Goal: Task Accomplishment & Management: Use online tool/utility

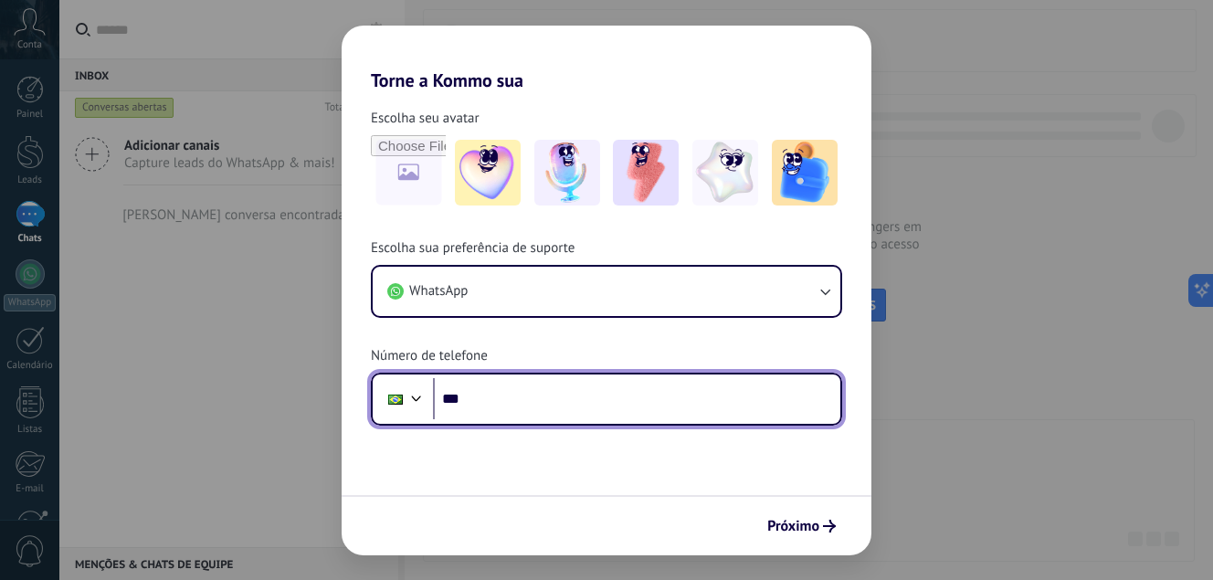
click at [531, 407] on input "***" at bounding box center [636, 399] width 407 height 42
type input "**********"
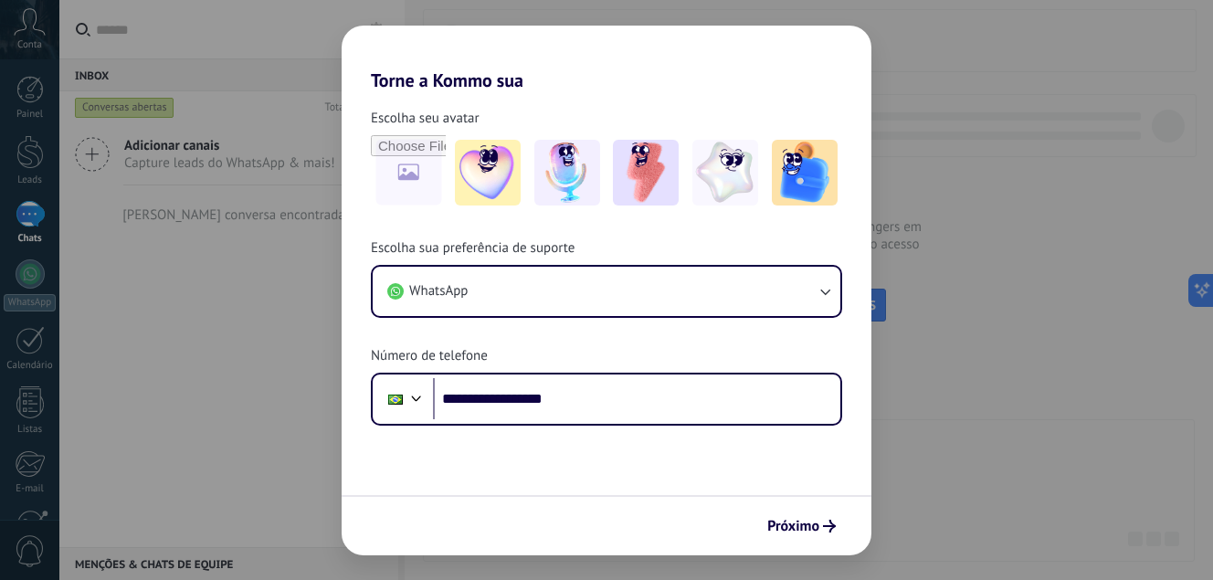
click at [809, 525] on span "Próximo" at bounding box center [793, 526] width 52 height 13
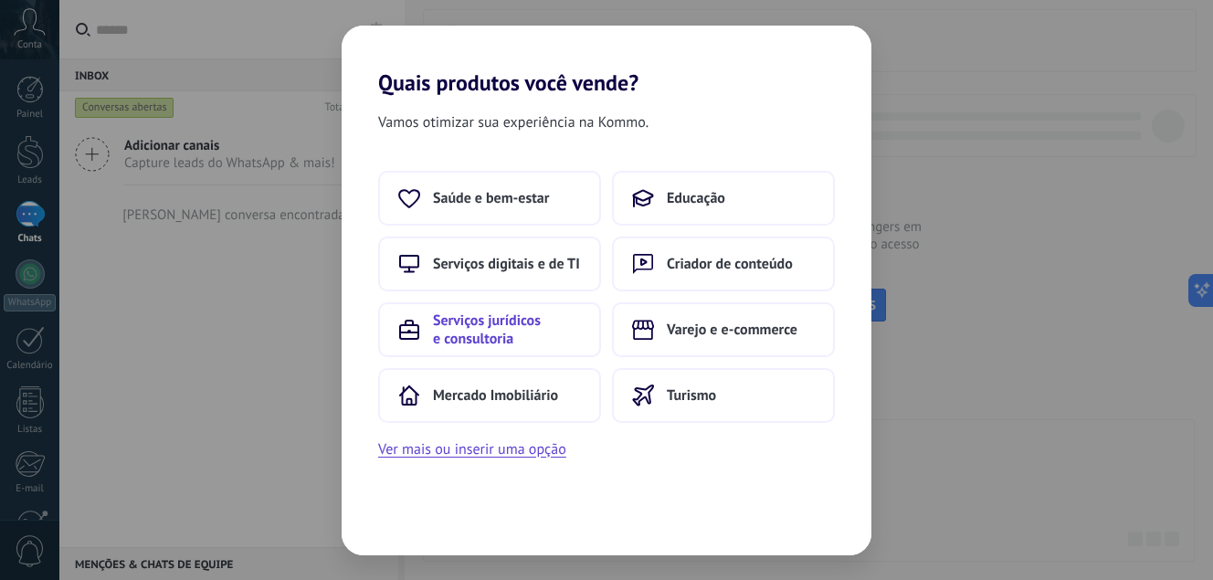
click at [491, 319] on span "Serviços jurídicos e consultoria" at bounding box center [507, 330] width 148 height 37
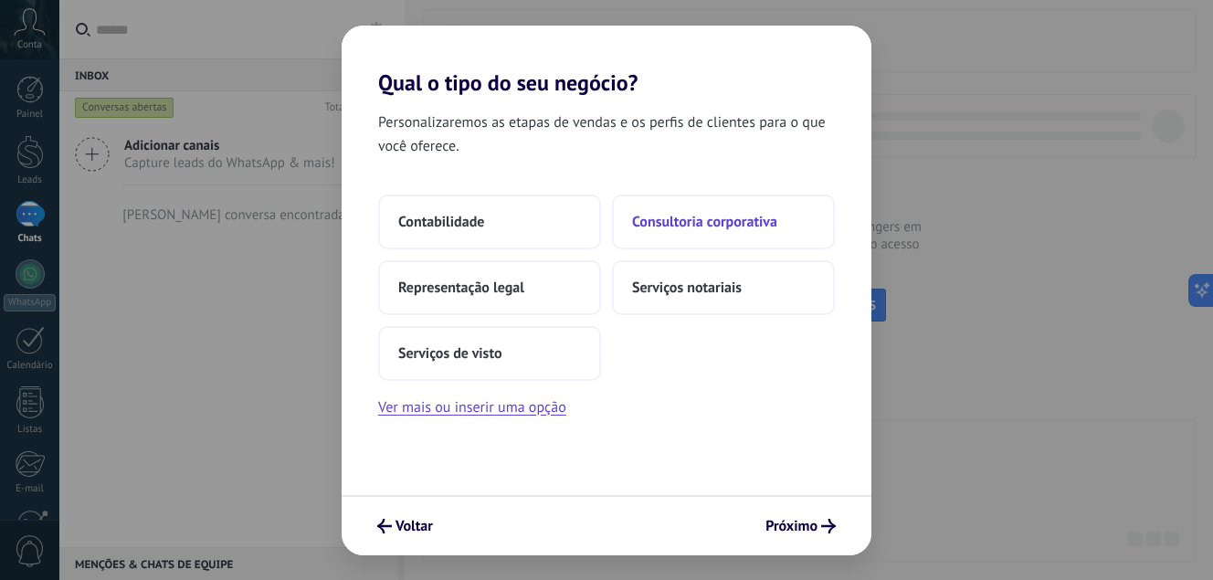
click at [699, 222] on span "Consultoria corporativa" at bounding box center [704, 222] width 145 height 18
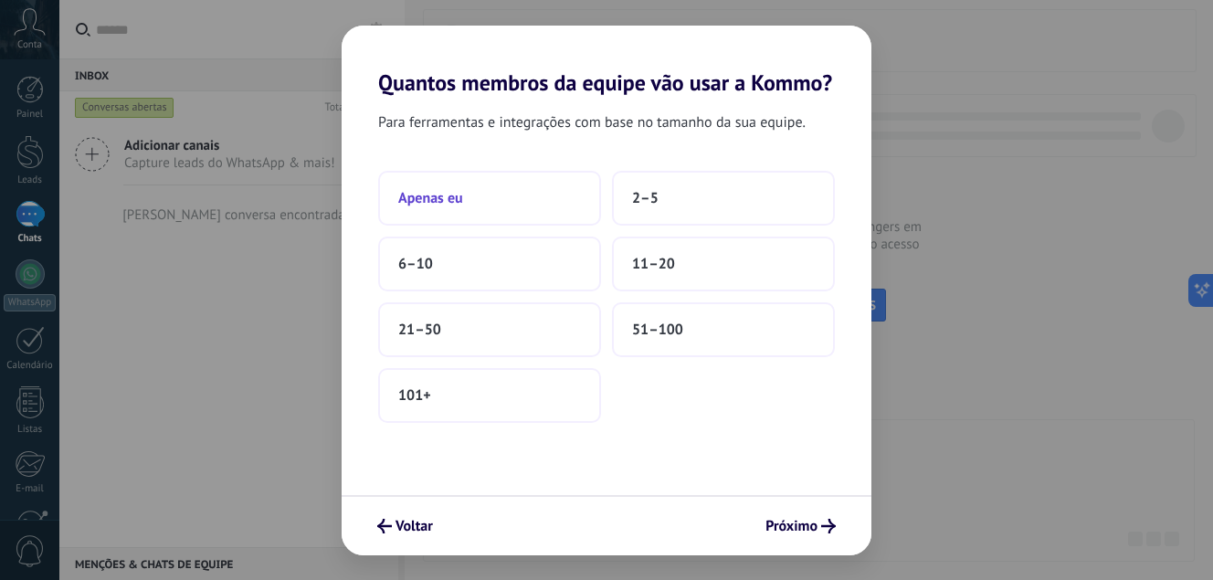
click at [479, 203] on button "Apenas eu" at bounding box center [489, 198] width 223 height 55
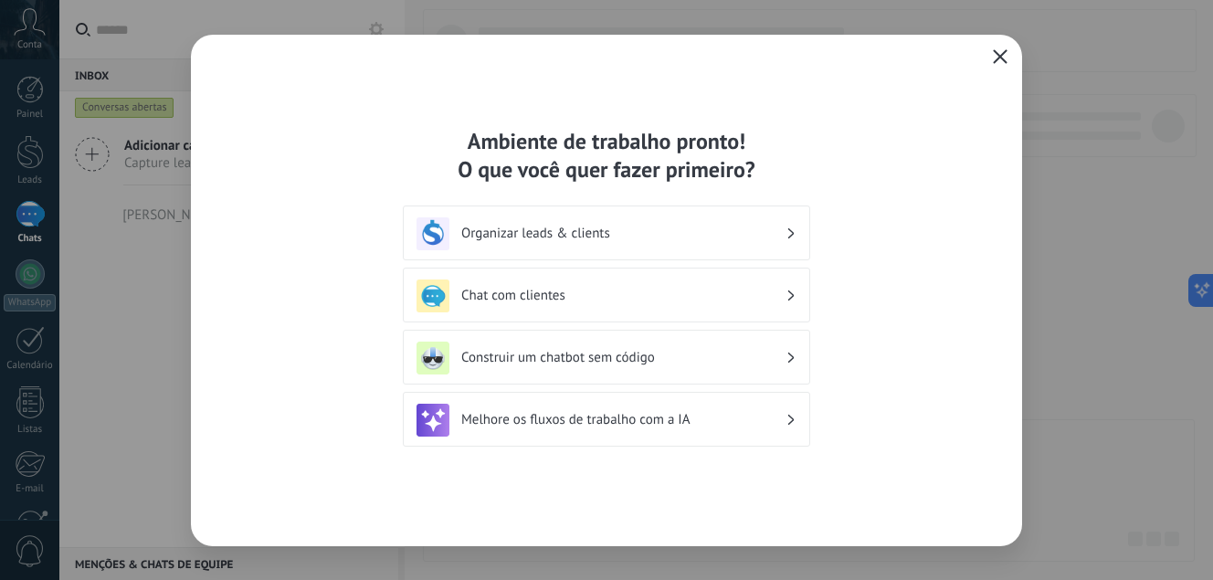
click at [793, 292] on icon at bounding box center [791, 296] width 6 height 11
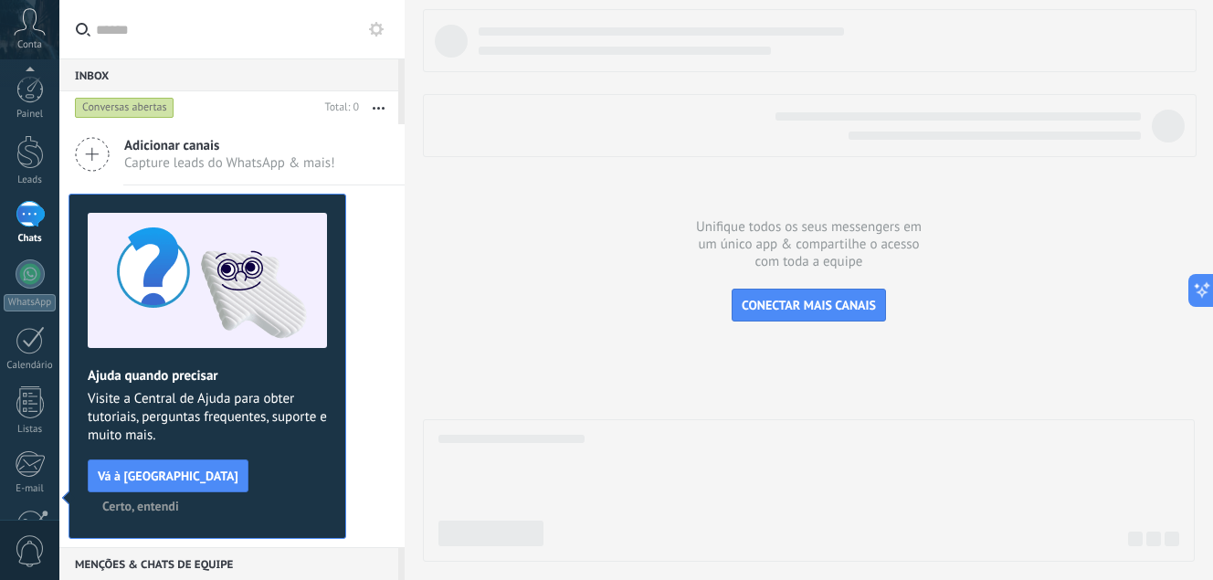
scroll to position [180, 0]
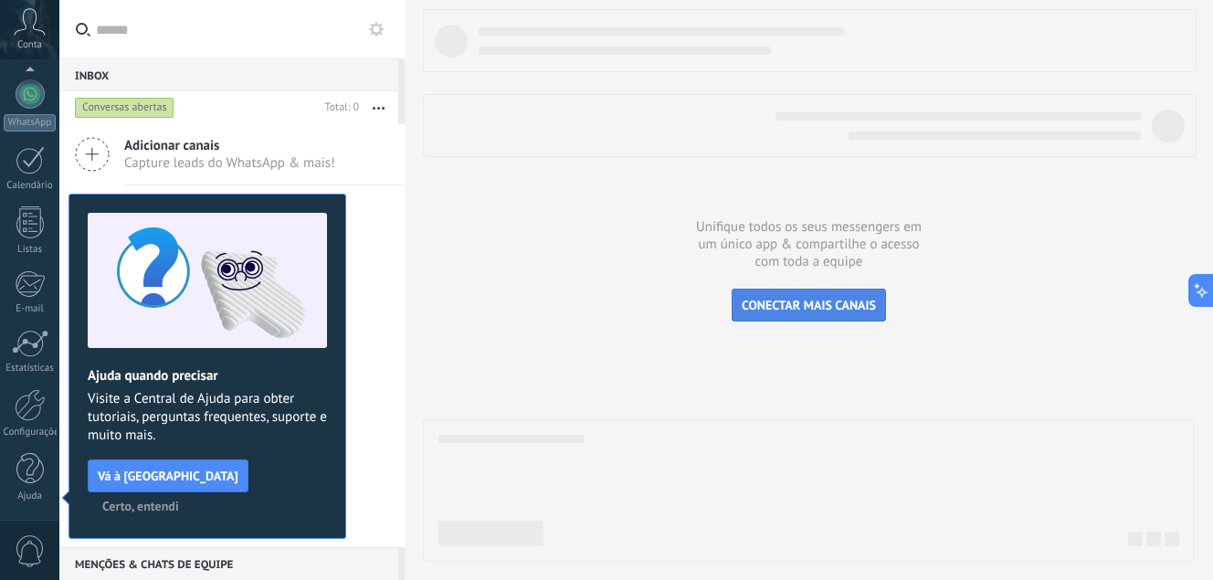
click at [818, 298] on span "CONECTAR MAIS CANAIS" at bounding box center [809, 305] width 134 height 16
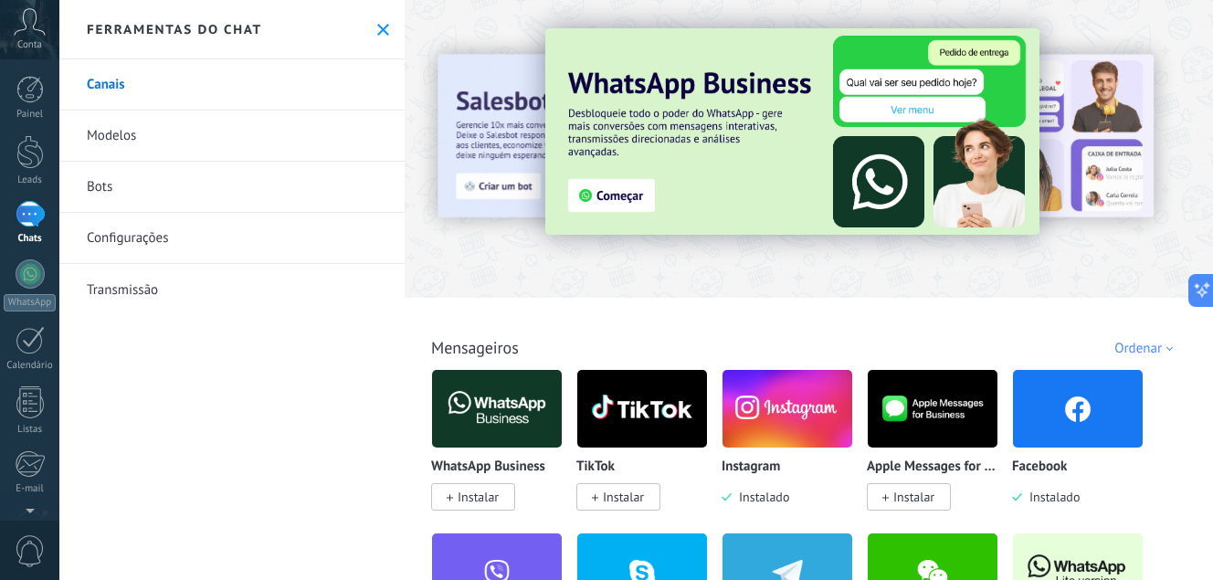
click at [472, 499] on span "Instalar" at bounding box center [478, 497] width 41 height 16
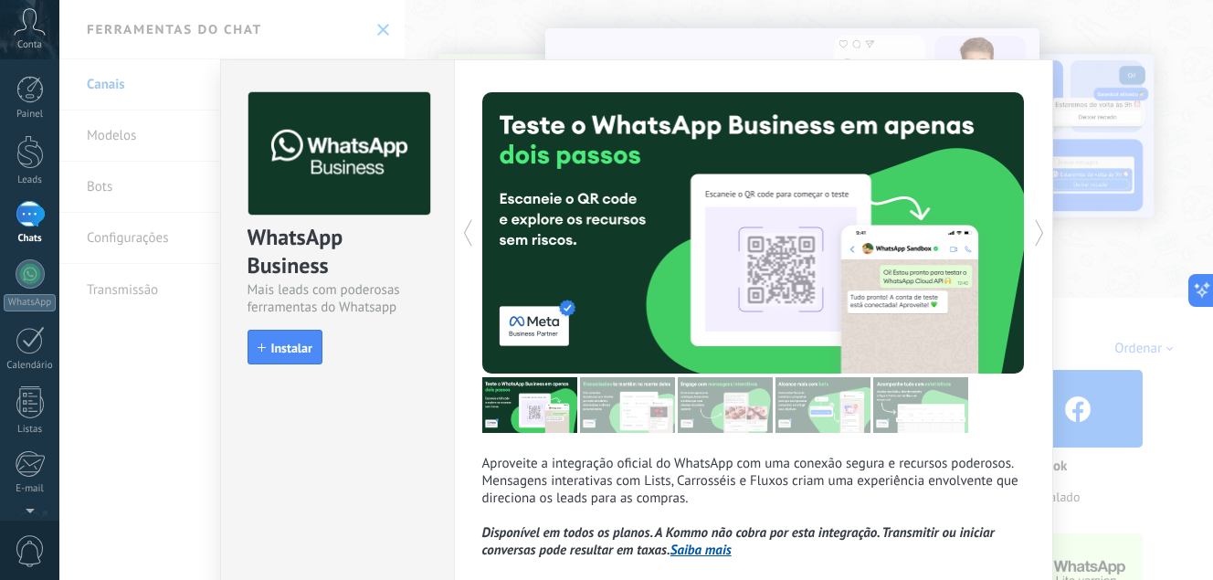
click at [294, 344] on span "Instalar" at bounding box center [291, 348] width 41 height 13
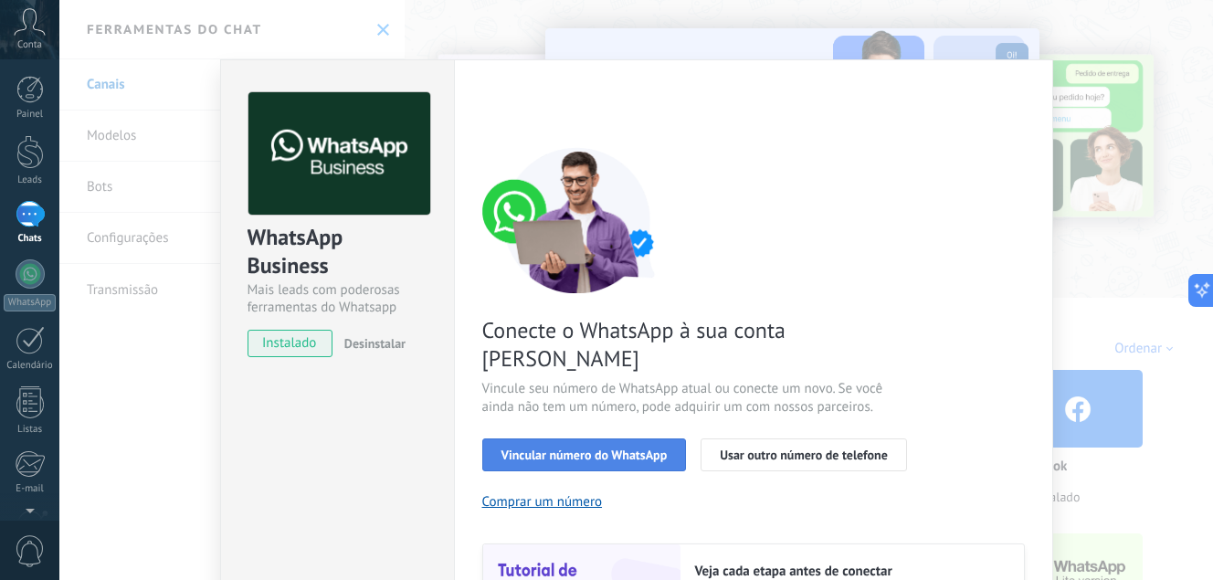
click at [572, 449] on span "Vincular número do WhatsApp" at bounding box center [585, 455] width 166 height 13
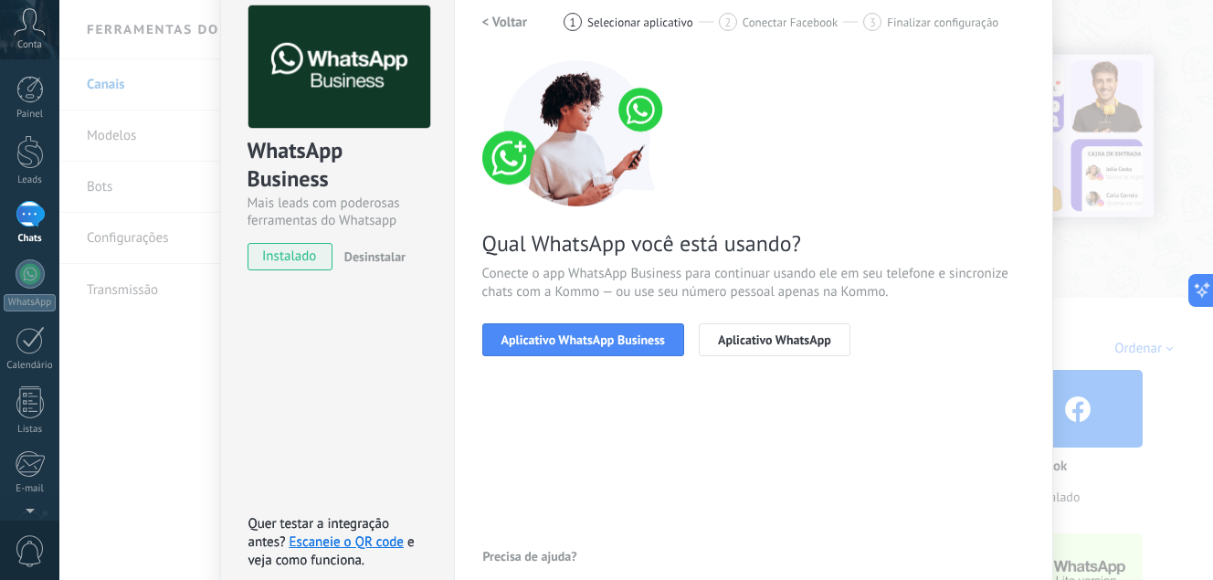
scroll to position [178, 0]
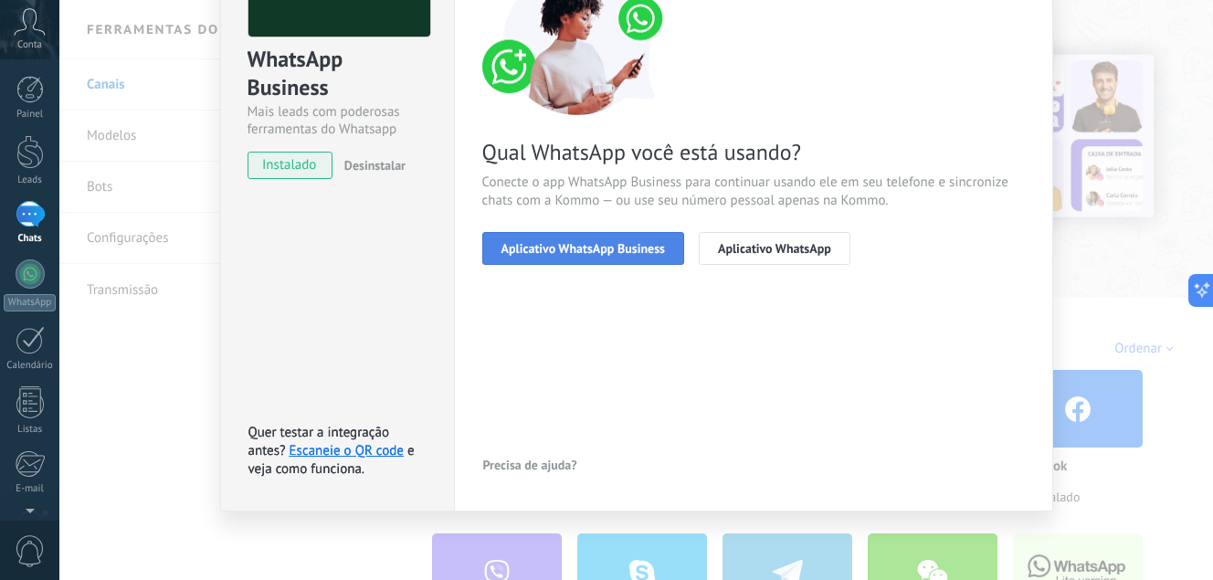
click at [595, 249] on span "Aplicativo WhatsApp Business" at bounding box center [584, 248] width 164 height 13
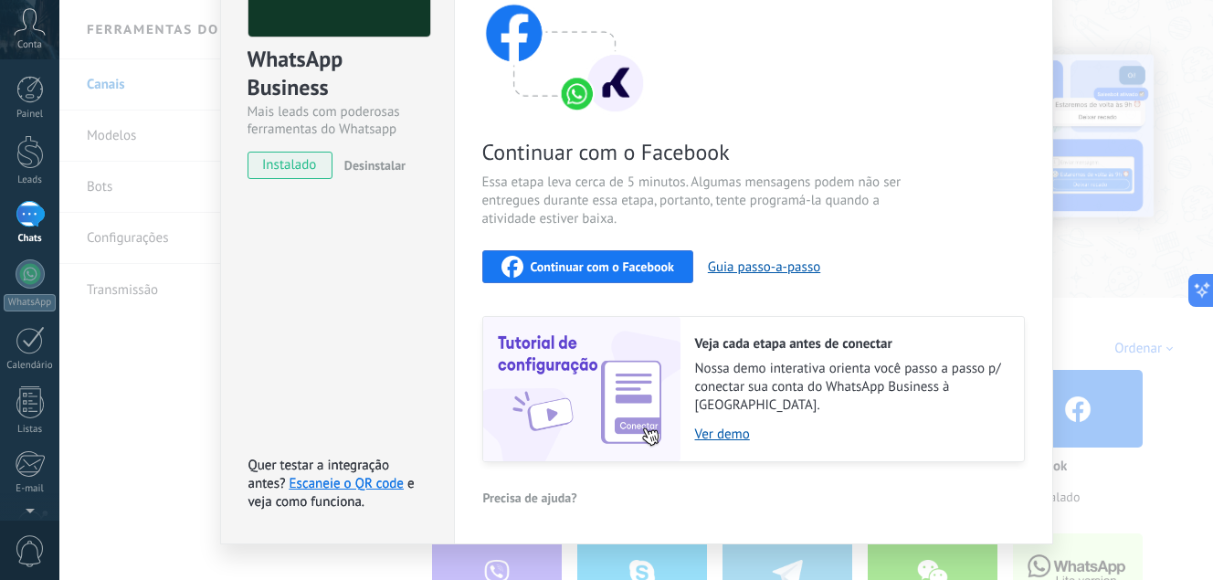
scroll to position [196, 0]
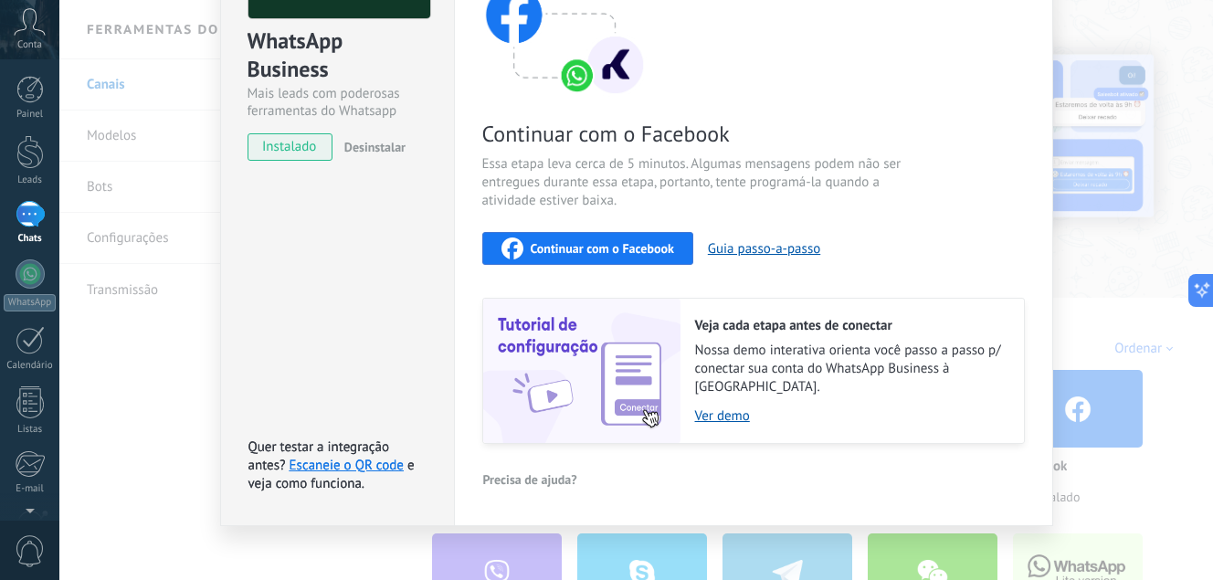
click at [600, 249] on span "Continuar com o Facebook" at bounding box center [602, 248] width 143 height 13
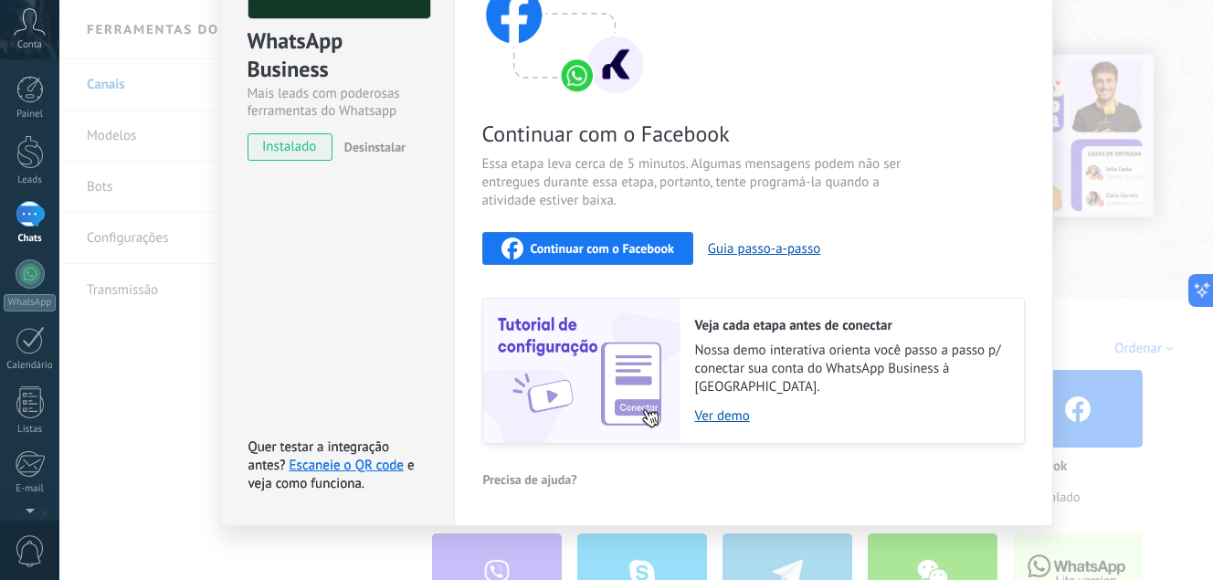
scroll to position [0, 0]
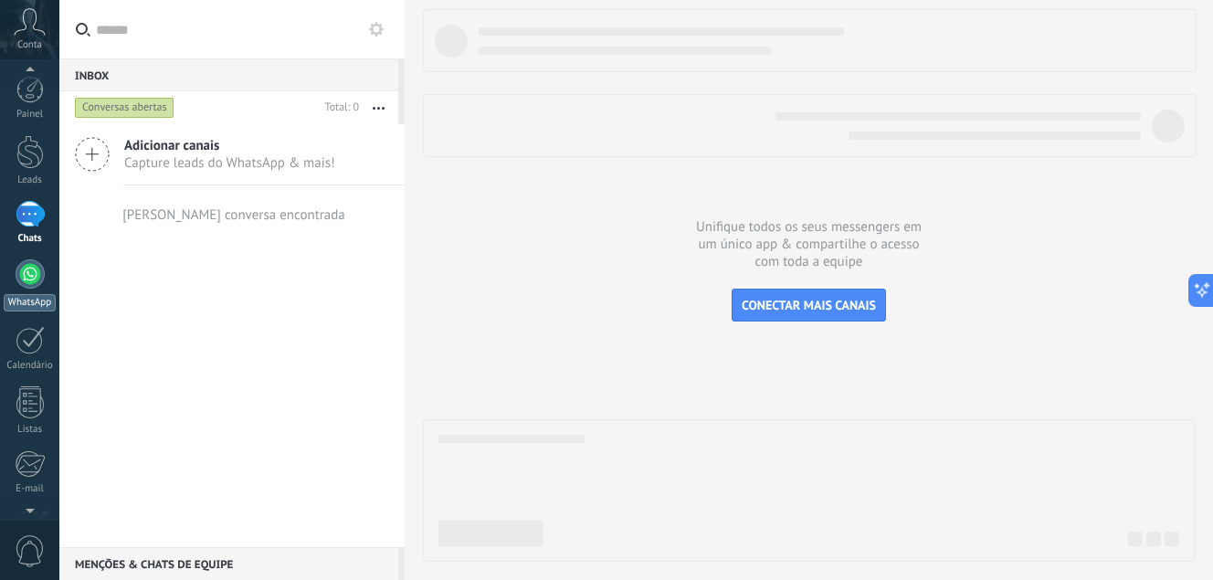
click at [37, 280] on div at bounding box center [30, 273] width 29 height 29
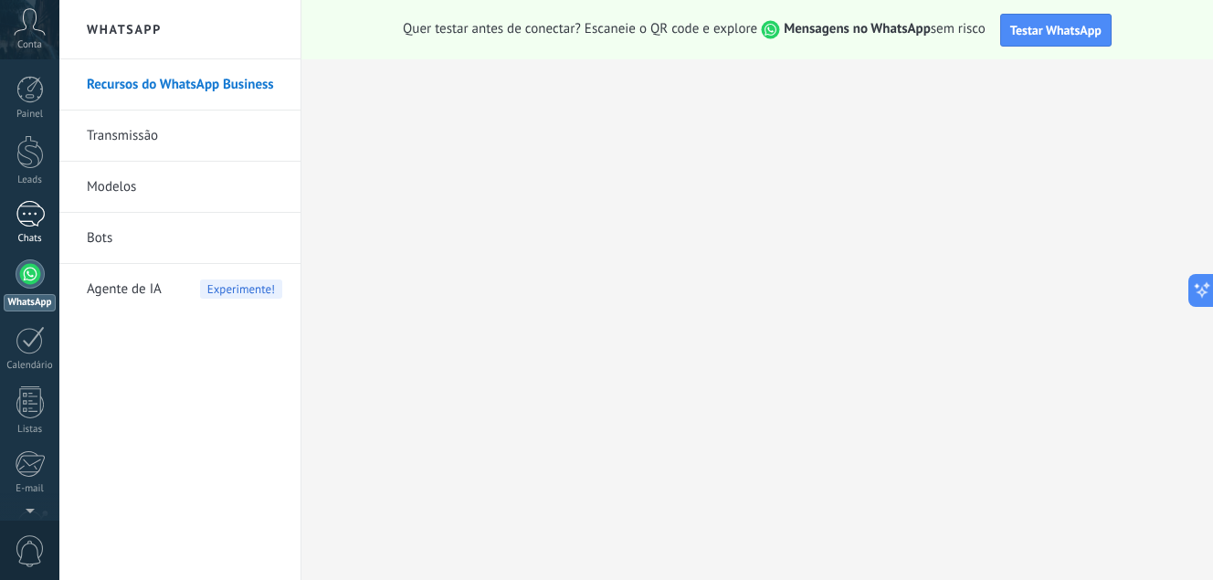
click at [28, 216] on div at bounding box center [30, 214] width 29 height 26
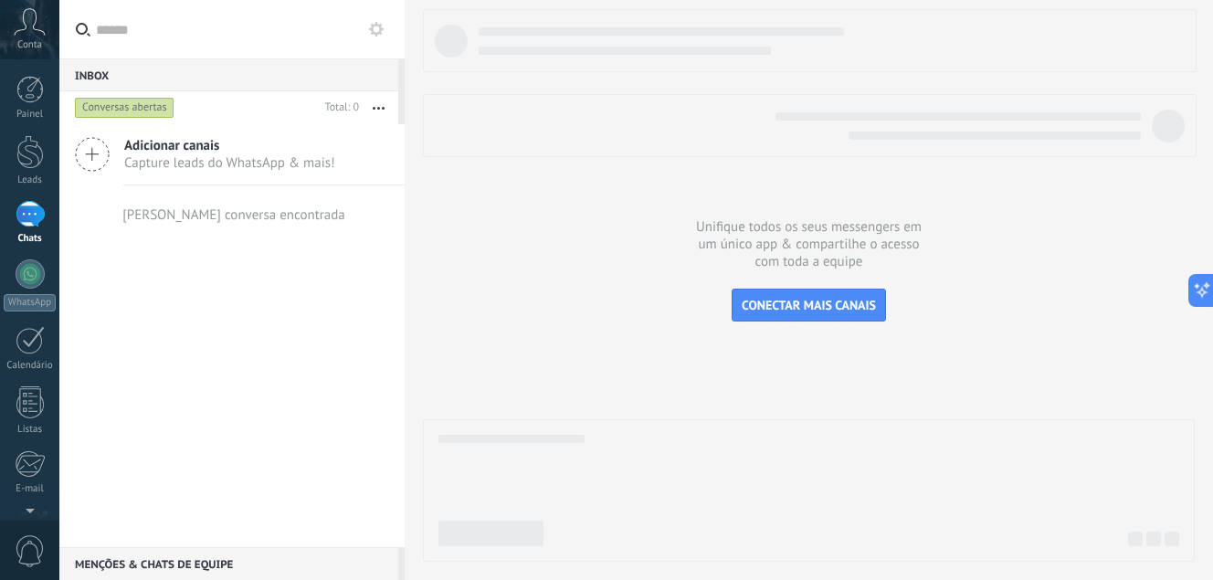
click at [168, 145] on span "Adicionar canais" at bounding box center [229, 145] width 211 height 17
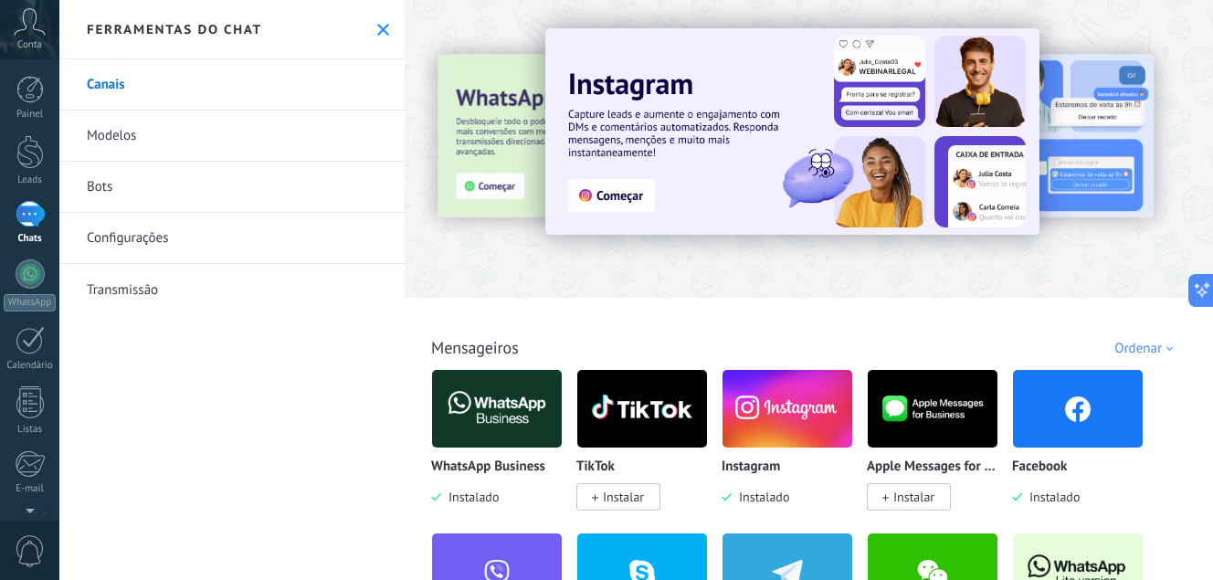
click at [1092, 409] on img at bounding box center [1078, 409] width 130 height 89
click at [1084, 408] on img at bounding box center [1078, 409] width 130 height 89
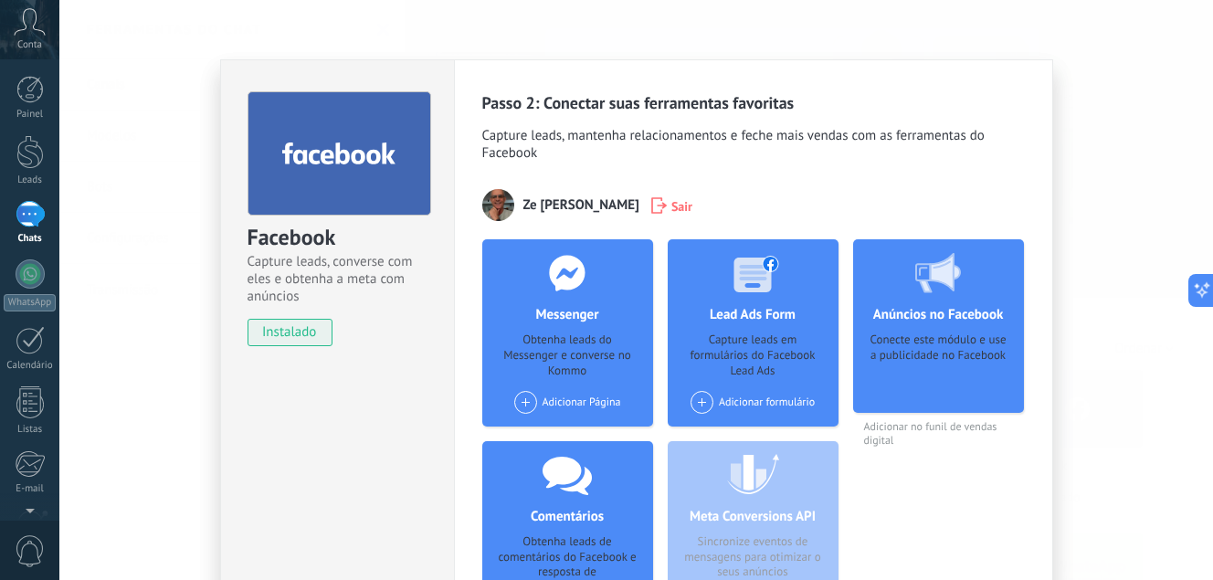
click at [563, 397] on div "Adicionar Página" at bounding box center [567, 402] width 107 height 23
click at [583, 434] on div "[PERSON_NAME]" at bounding box center [574, 437] width 122 height 40
click at [1118, 130] on div "Facebook Capture leads, converse com eles e obtenha a meta com anúncios instala…" at bounding box center [636, 290] width 1154 height 580
click at [25, 265] on div at bounding box center [30, 273] width 29 height 29
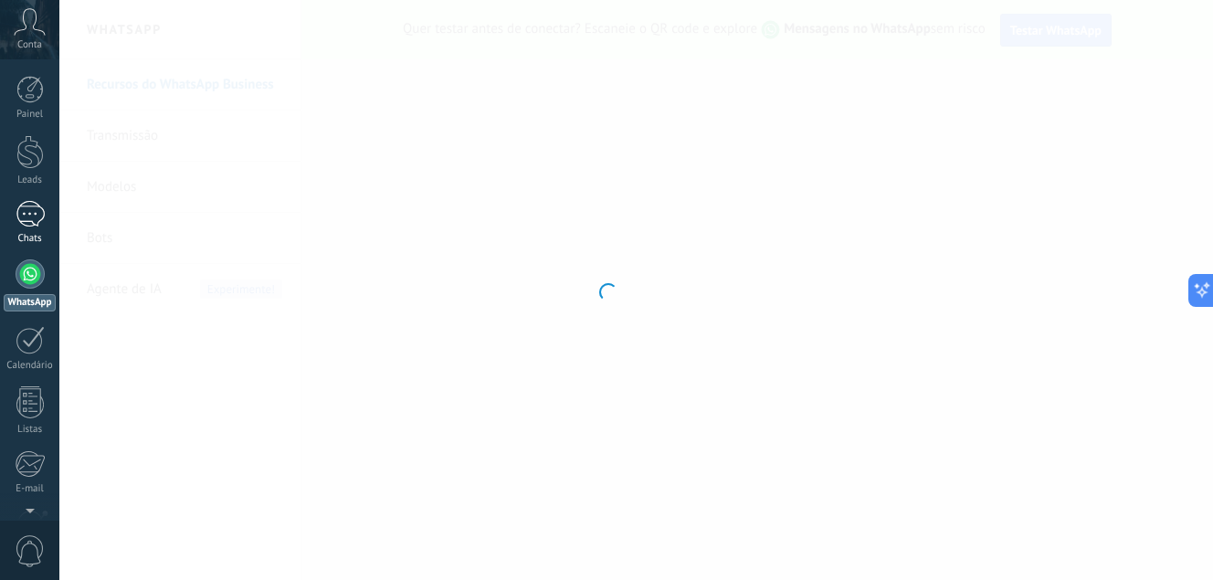
click at [32, 215] on div at bounding box center [30, 214] width 29 height 26
drag, startPoint x: 798, startPoint y: 188, endPoint x: 831, endPoint y: 107, distance: 88.1
click at [802, 206] on div at bounding box center [606, 290] width 1213 height 580
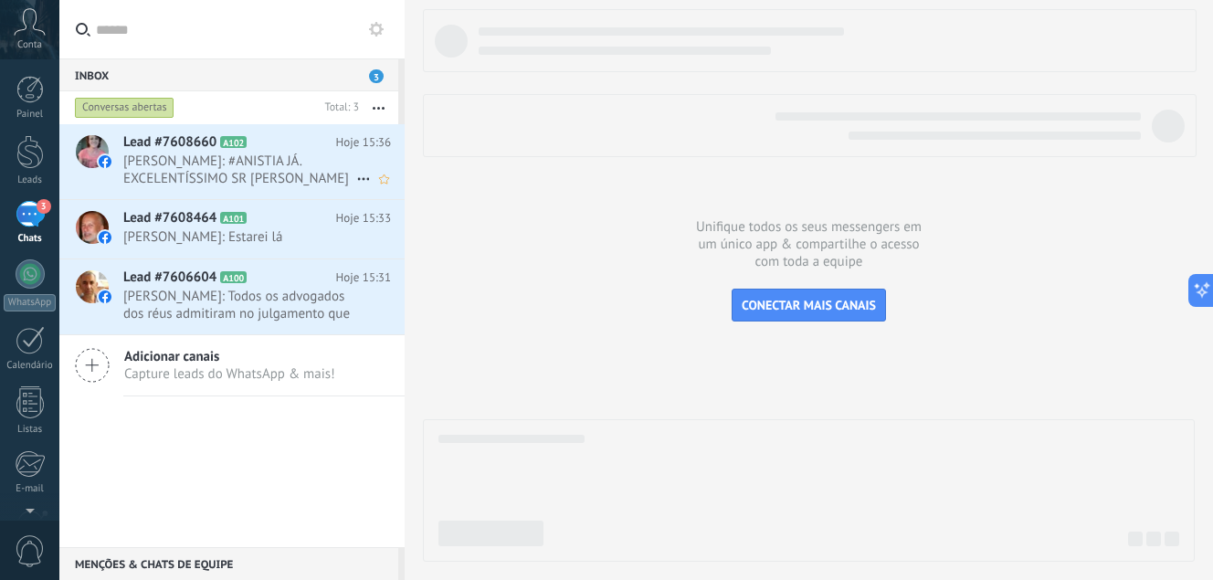
click at [195, 164] on span "[PERSON_NAME]: #ANISTIA JÁ. EXCELENTÍSSIMO SR [PERSON_NAME] PRESIDENTE DOS ESTA…" at bounding box center [239, 170] width 233 height 35
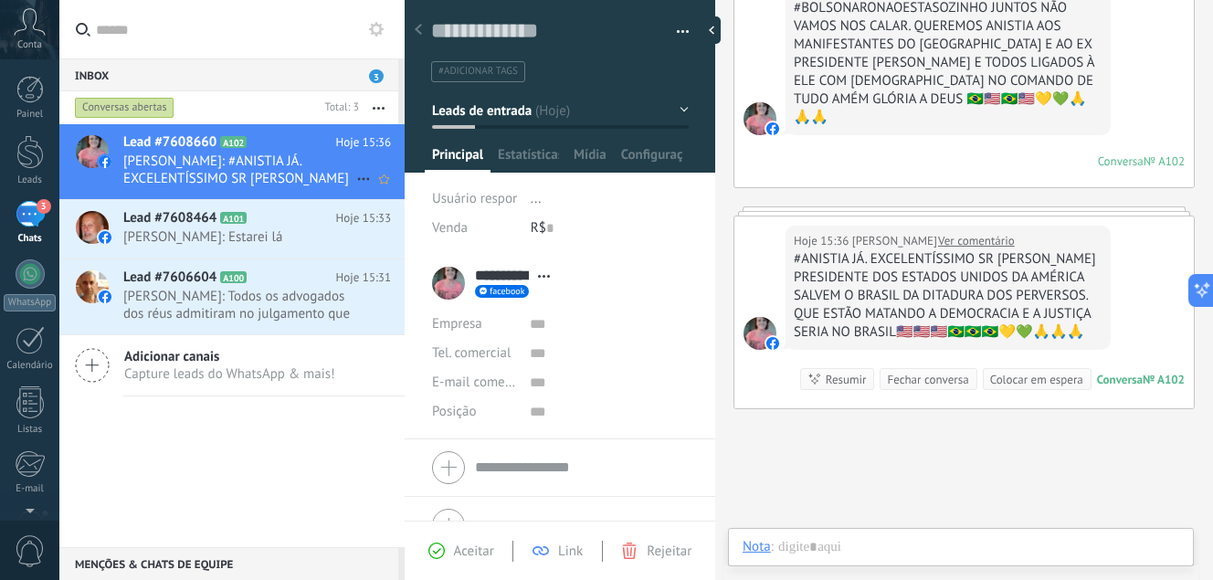
scroll to position [27, 0]
click at [502, 358] on span "Tel. comercial" at bounding box center [471, 352] width 79 height 17
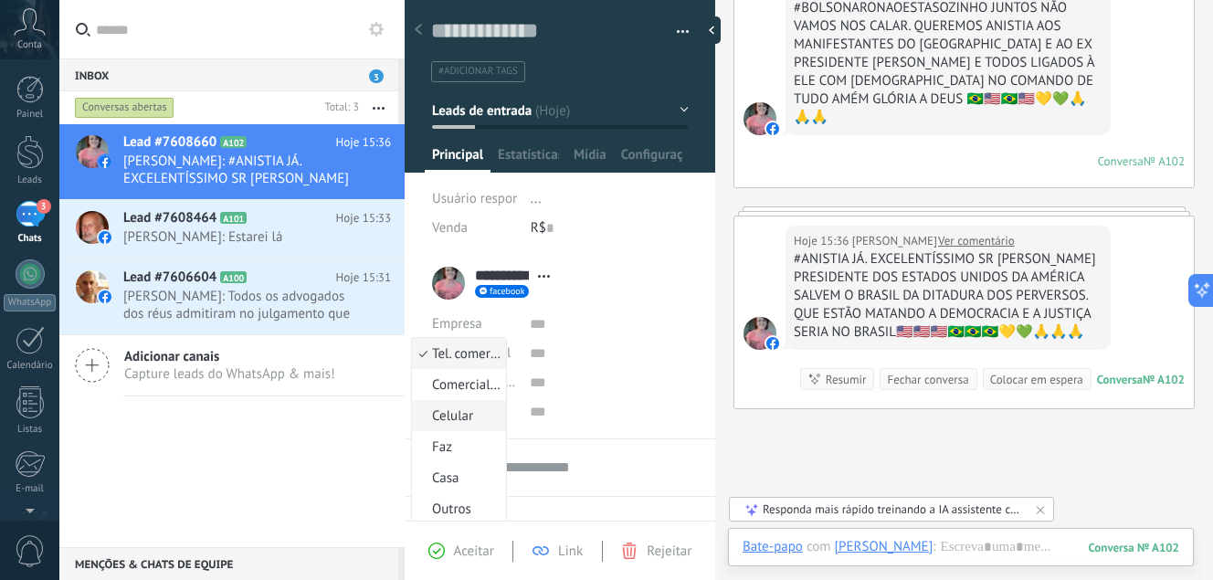
click at [479, 412] on span "Celular" at bounding box center [456, 415] width 89 height 17
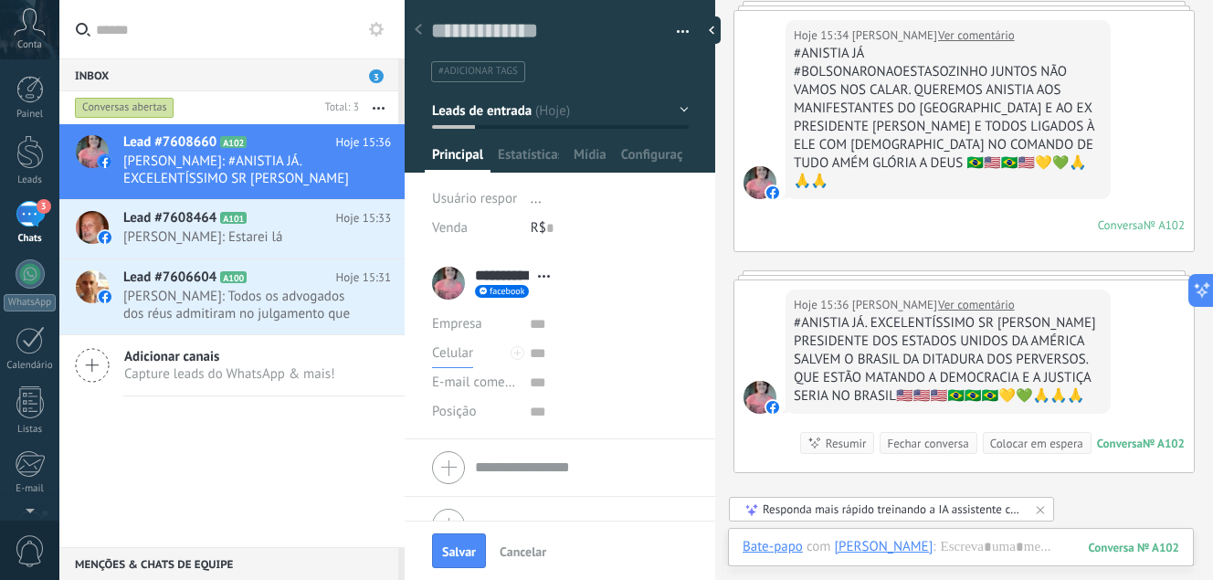
scroll to position [100, 0]
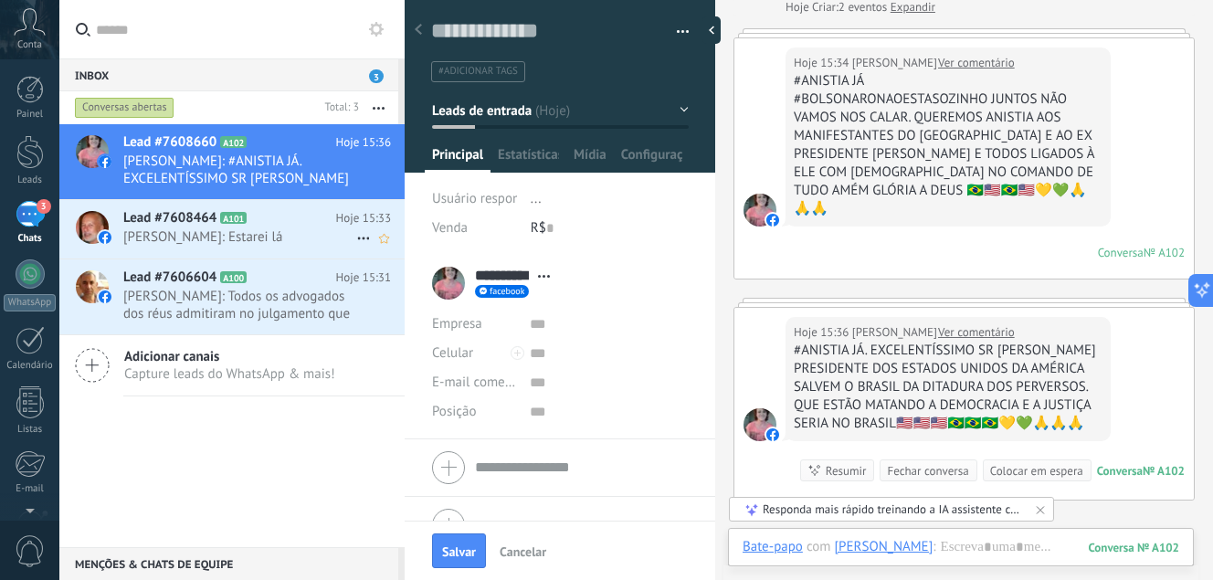
click at [164, 232] on span "[PERSON_NAME]: Estarei lá" at bounding box center [239, 236] width 233 height 17
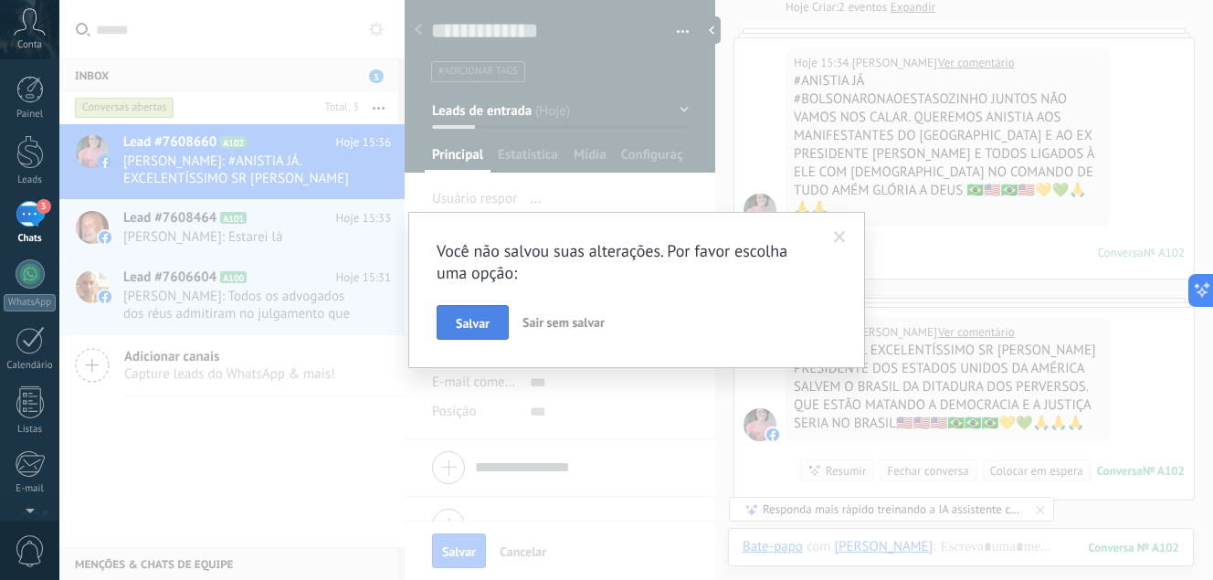
click at [483, 323] on span "Salvar" at bounding box center [473, 323] width 34 height 13
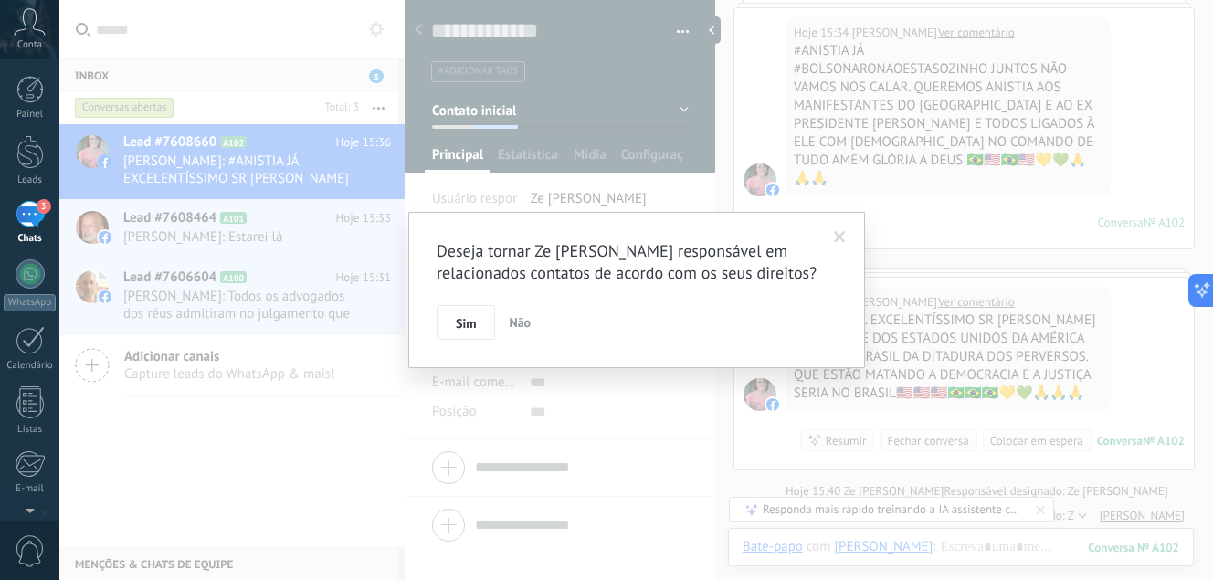
scroll to position [180, 0]
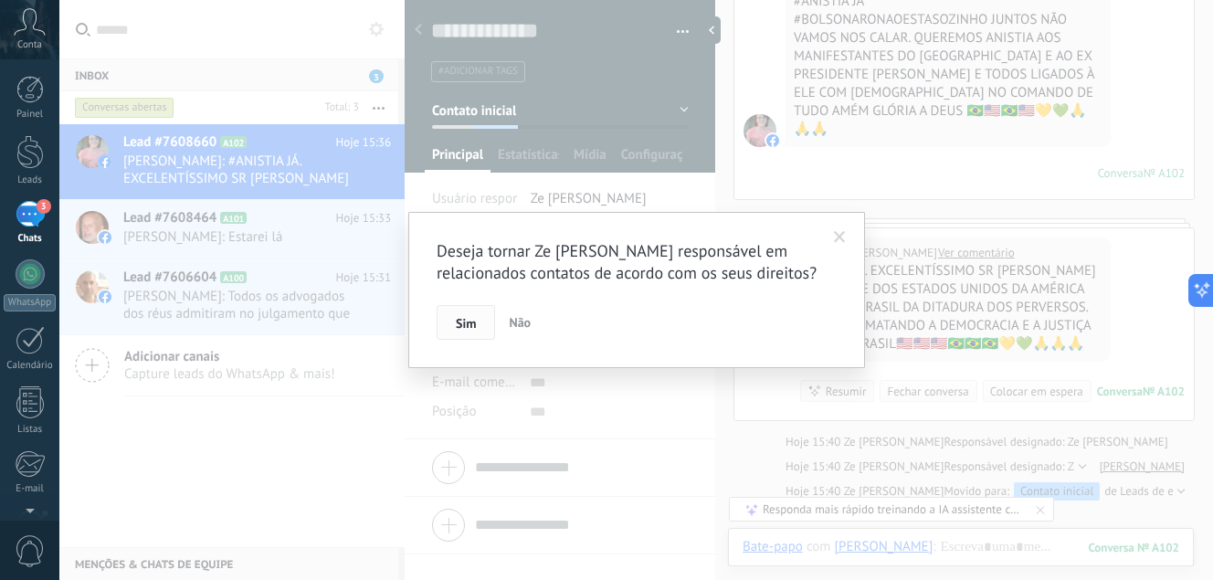
click at [457, 328] on span "Sim" at bounding box center [466, 323] width 20 height 13
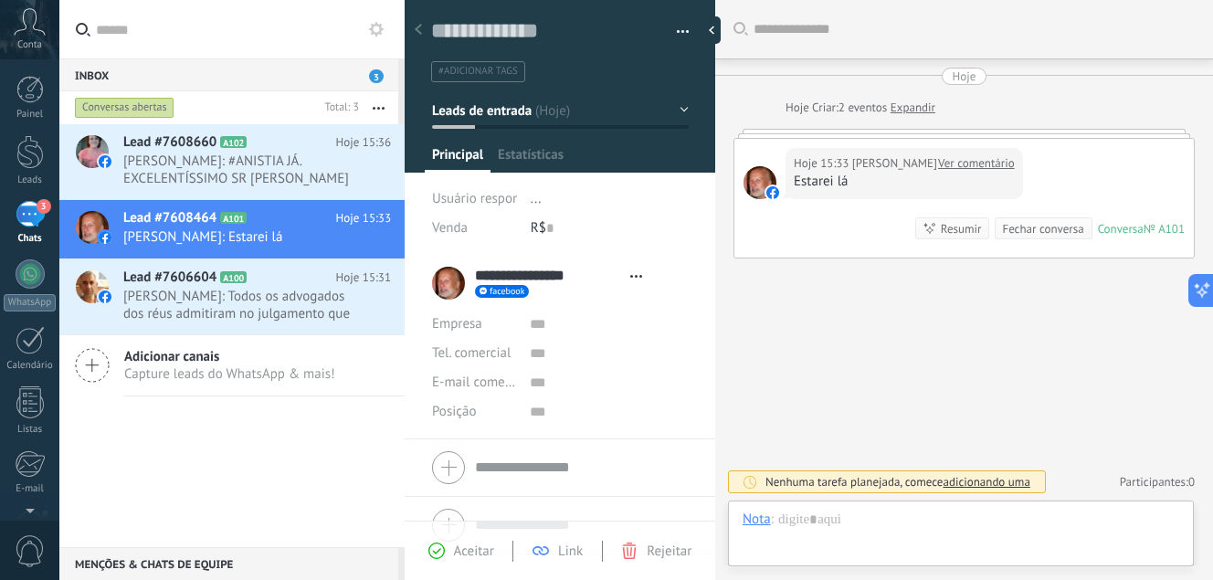
type textarea "**********"
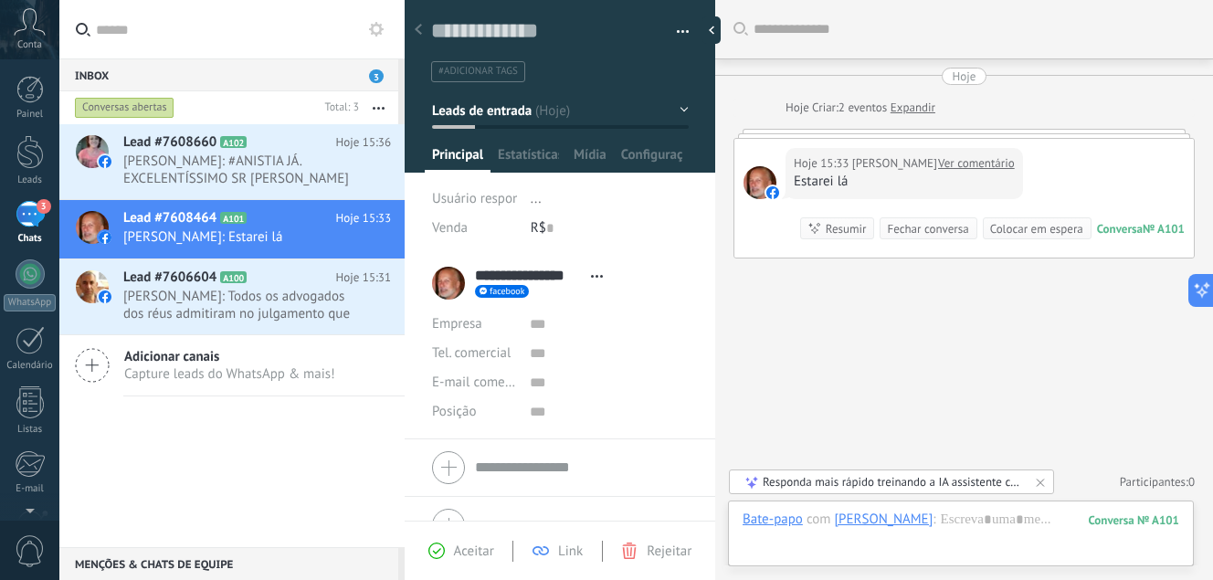
scroll to position [34, 0]
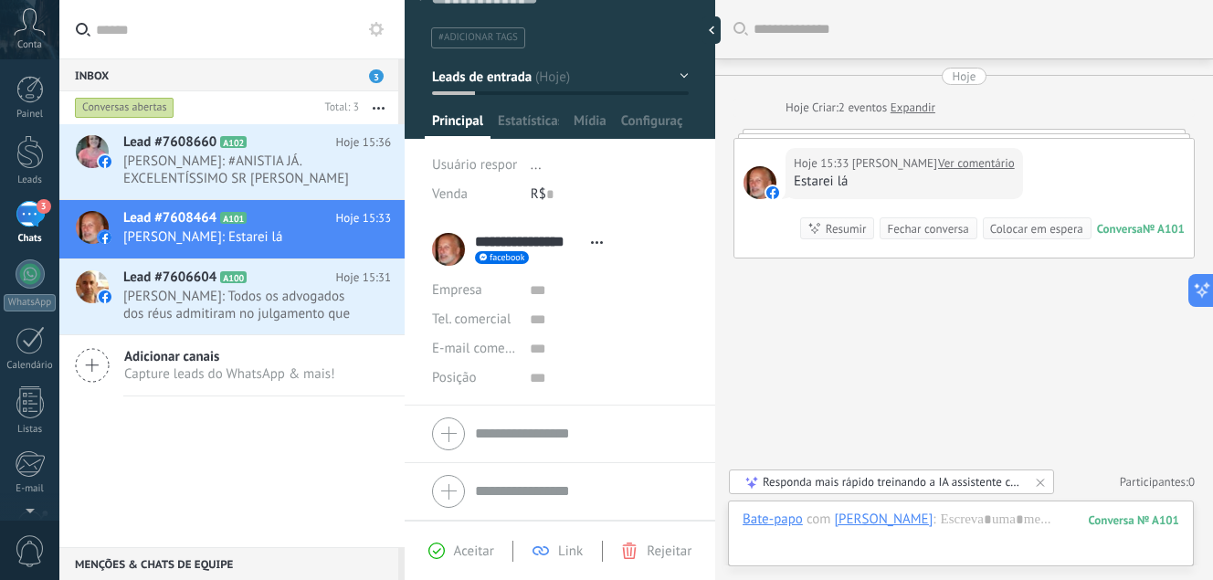
click at [510, 256] on span "facebook" at bounding box center [507, 257] width 35 height 9
click at [572, 280] on div "Enviar mensagem" at bounding box center [552, 285] width 153 height 31
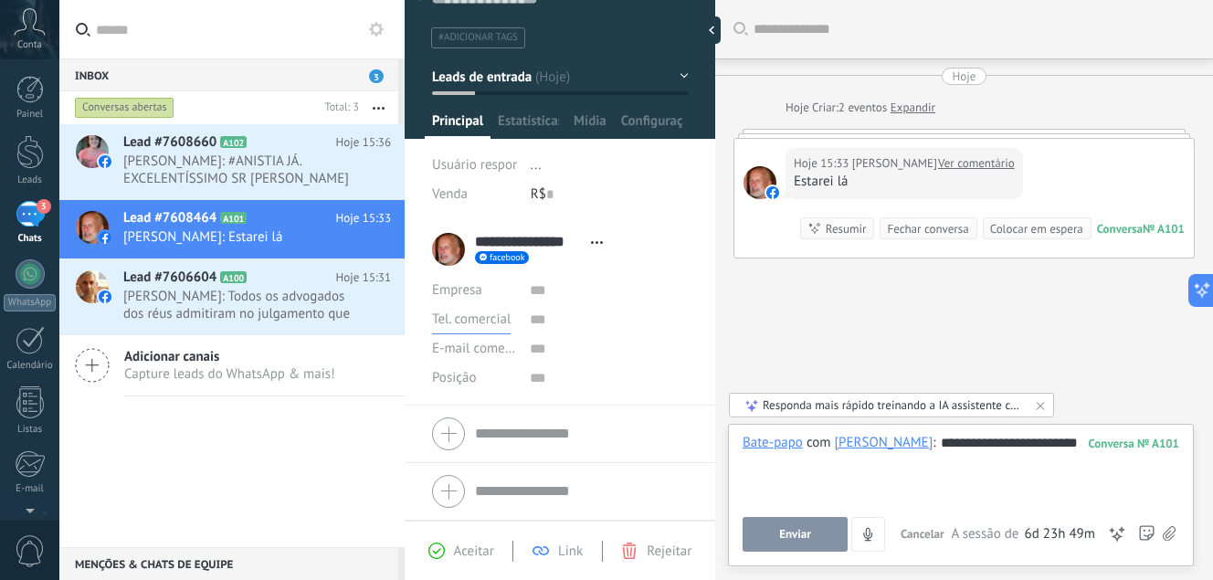
click at [485, 322] on span "Tel. comercial" at bounding box center [471, 319] width 79 height 17
click at [470, 381] on span "Celular" at bounding box center [456, 382] width 89 height 17
click at [528, 433] on body ".abccls-1,.abccls-2{fill-rule:evenodd}.abccls-2{fill:#fff} .abfcls-1{fill:none}…" at bounding box center [606, 290] width 1213 height 580
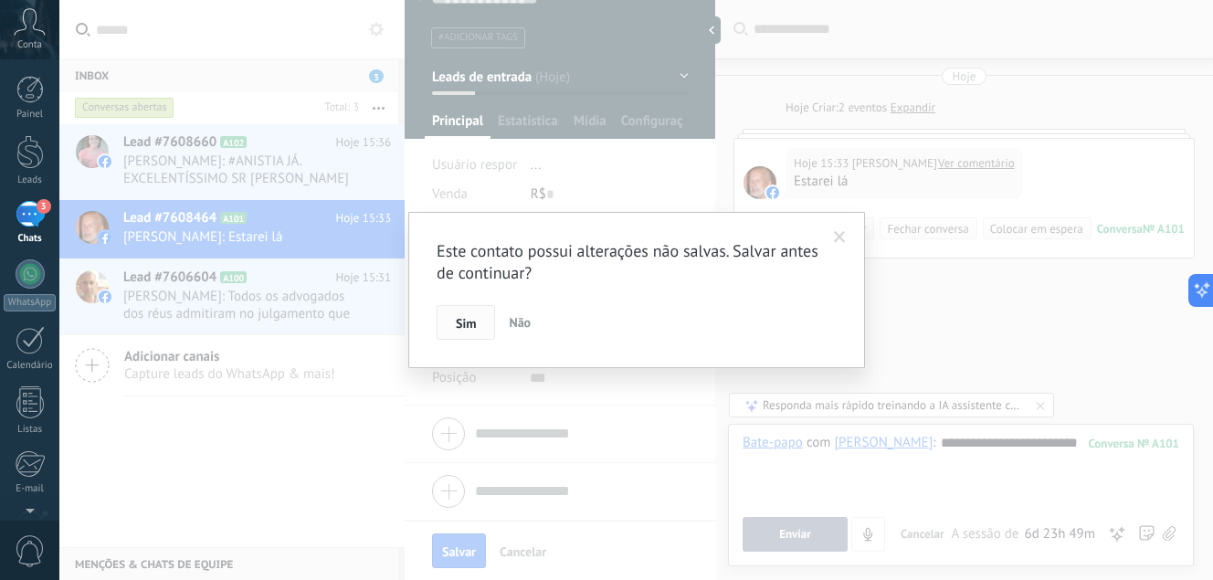
click at [464, 323] on span "Sim" at bounding box center [466, 323] width 20 height 13
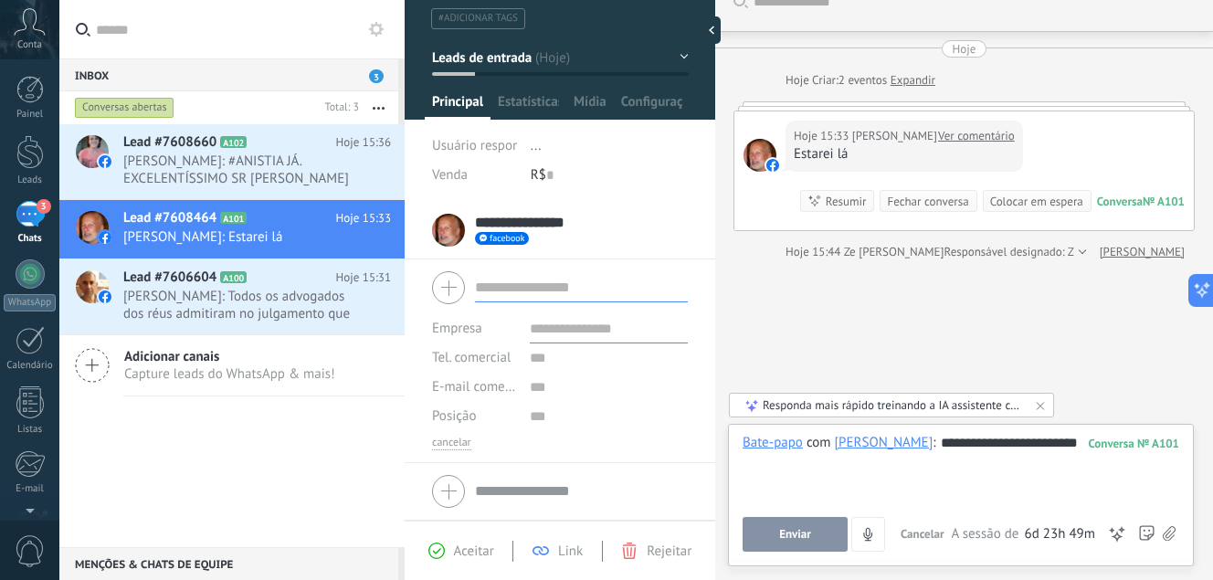
scroll to position [0, 0]
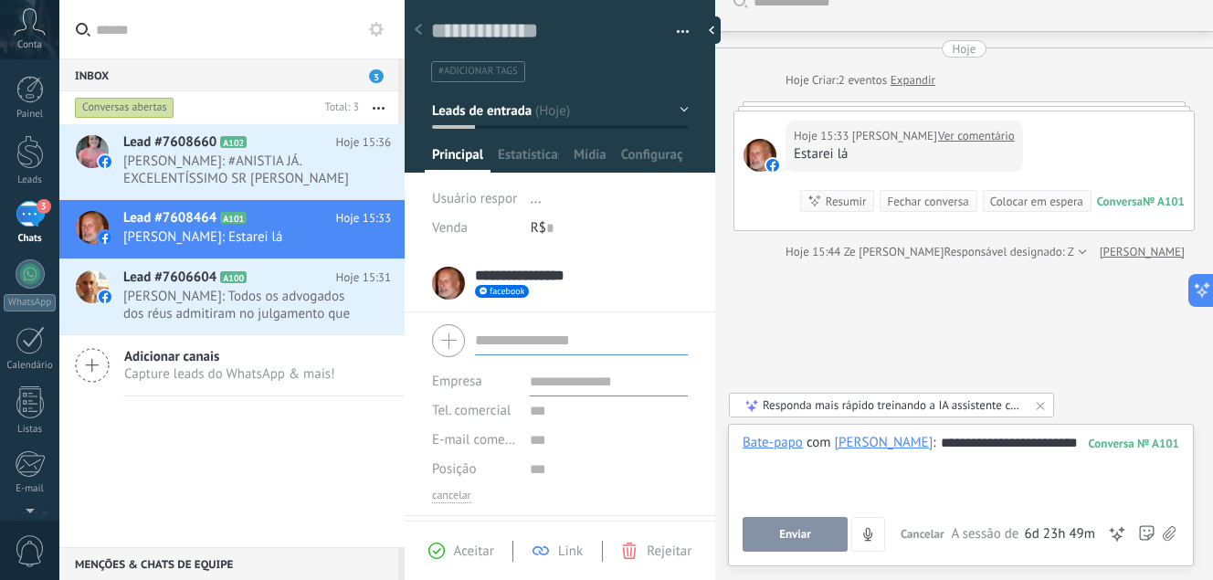
click at [677, 109] on button "Leads de entrada" at bounding box center [560, 110] width 257 height 33
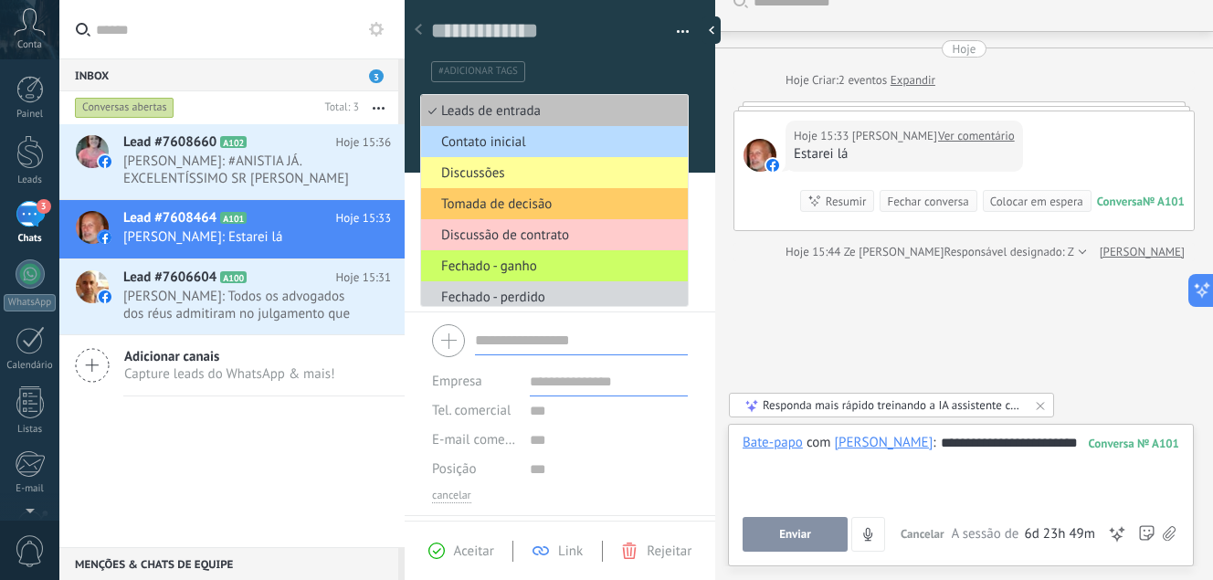
click at [514, 141] on span "Contato inicial" at bounding box center [551, 141] width 261 height 17
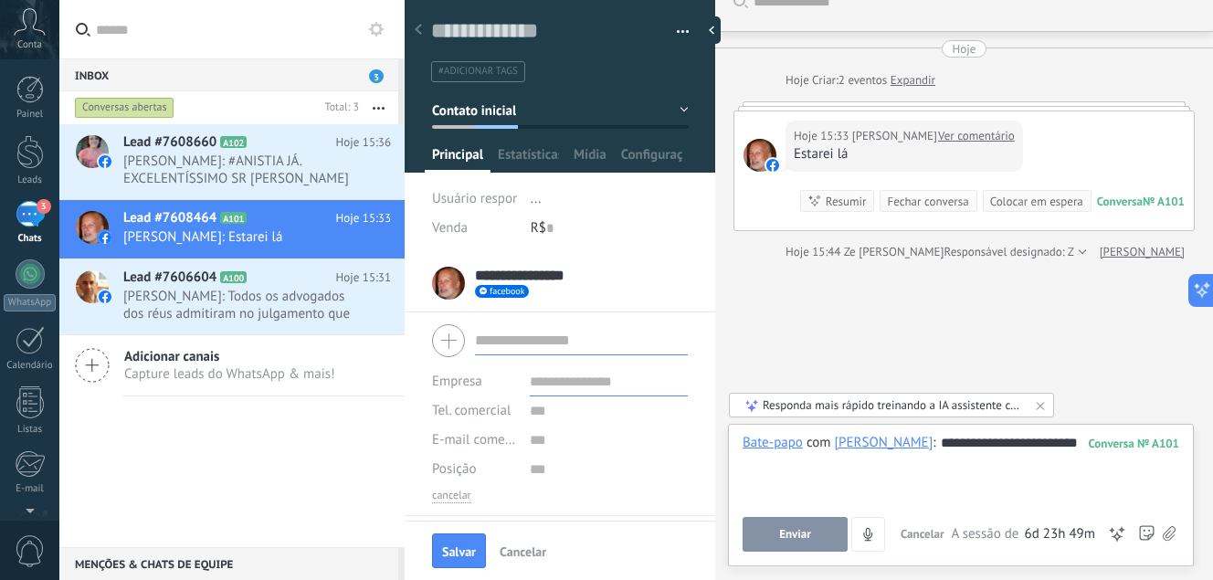
click at [678, 111] on button "Contato inicial" at bounding box center [560, 110] width 257 height 33
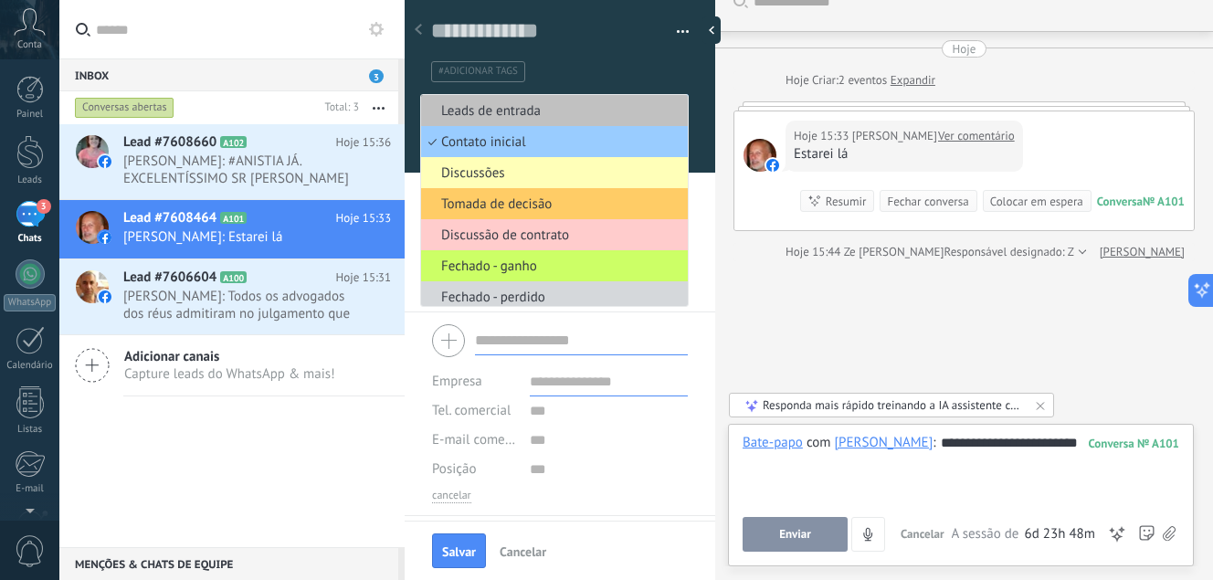
click at [498, 174] on span "Discussões" at bounding box center [551, 172] width 261 height 17
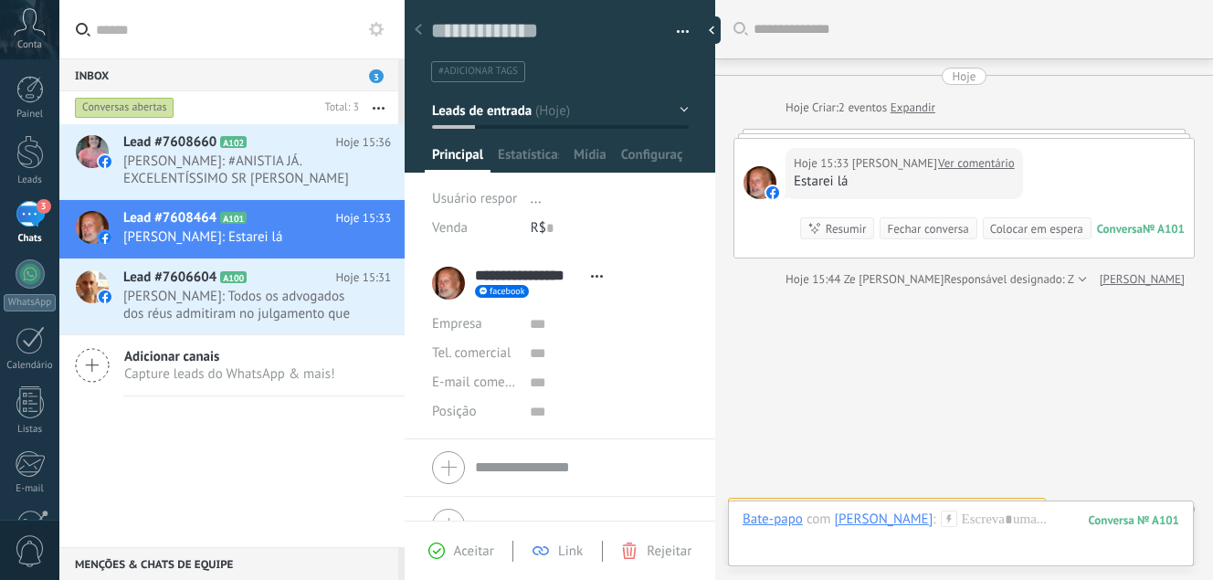
click at [386, 107] on button "button" at bounding box center [378, 107] width 39 height 33
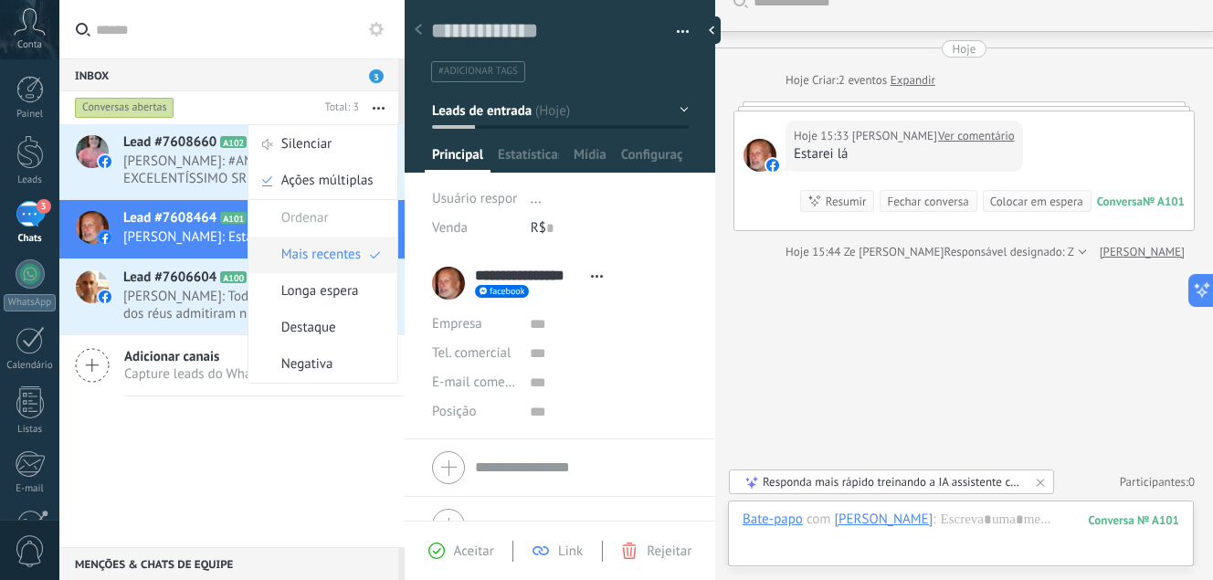
click at [322, 250] on span "Mais recentes" at bounding box center [320, 255] width 79 height 37
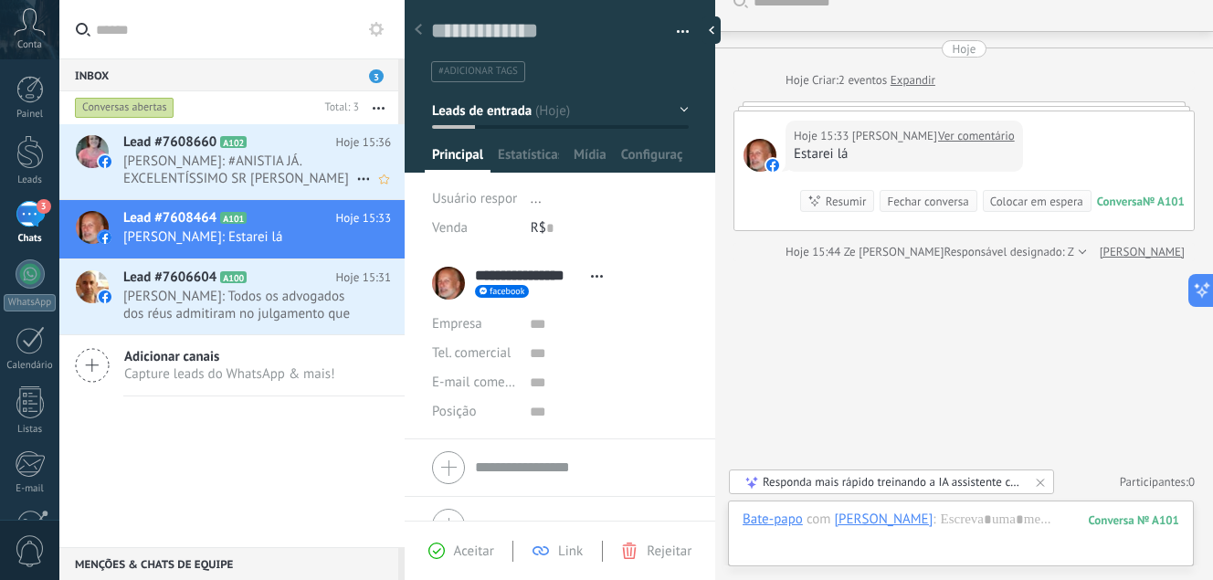
click at [357, 178] on use at bounding box center [363, 179] width 12 height 3
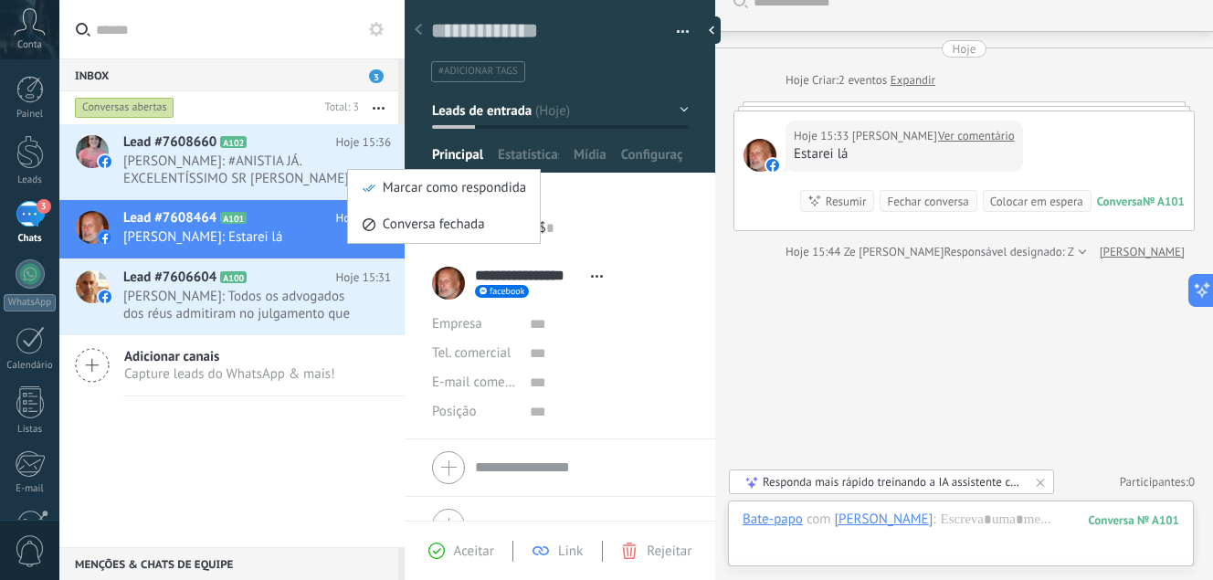
click at [354, 178] on li "Marcar como respondida" at bounding box center [444, 188] width 192 height 37
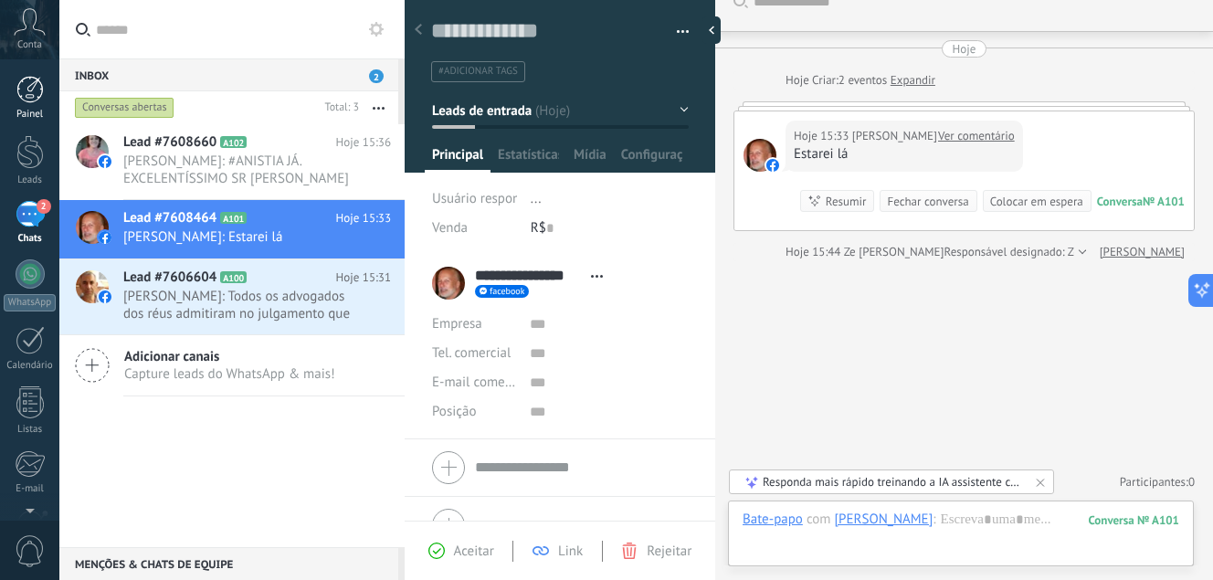
click at [29, 81] on div at bounding box center [29, 89] width 27 height 27
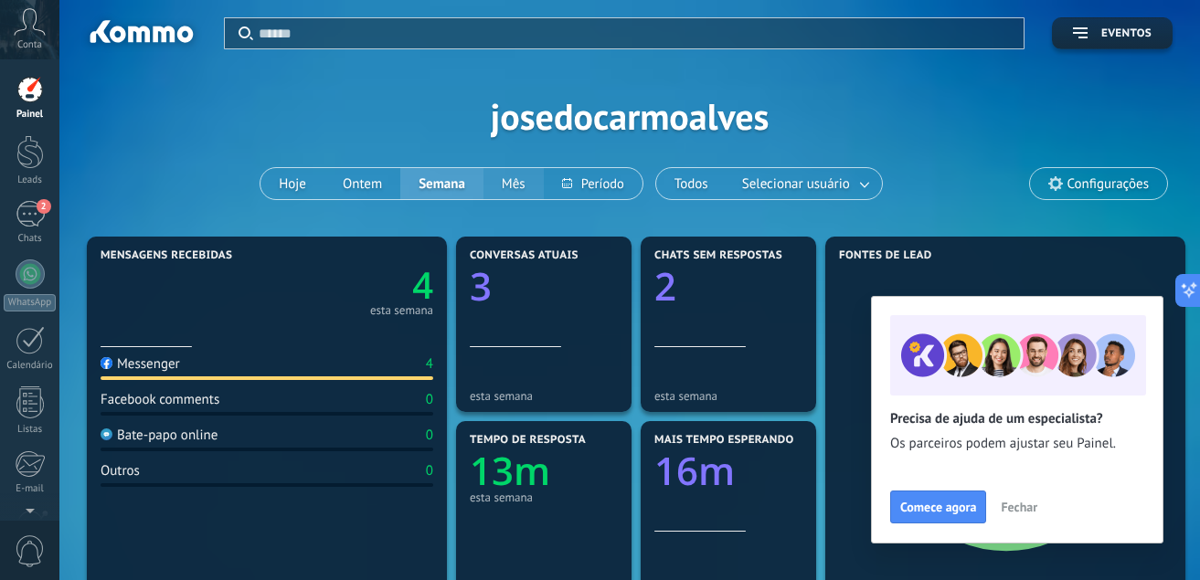
click at [516, 183] on button "Mês" at bounding box center [513, 183] width 60 height 31
click at [165, 367] on div "Messenger" at bounding box center [139, 363] width 79 height 17
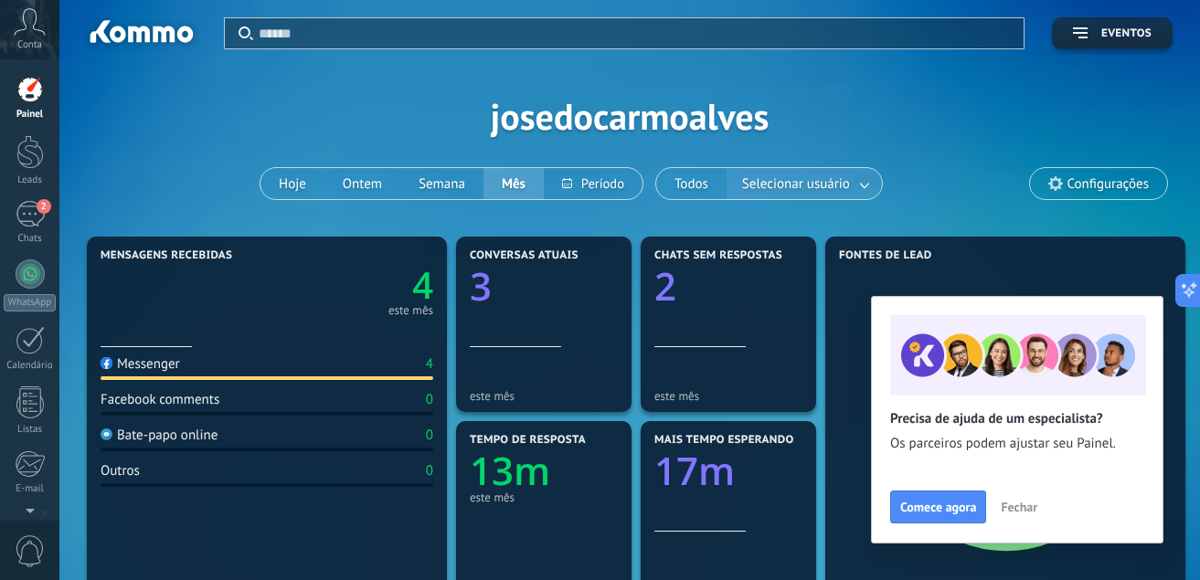
click at [869, 185] on link at bounding box center [865, 184] width 33 height 30
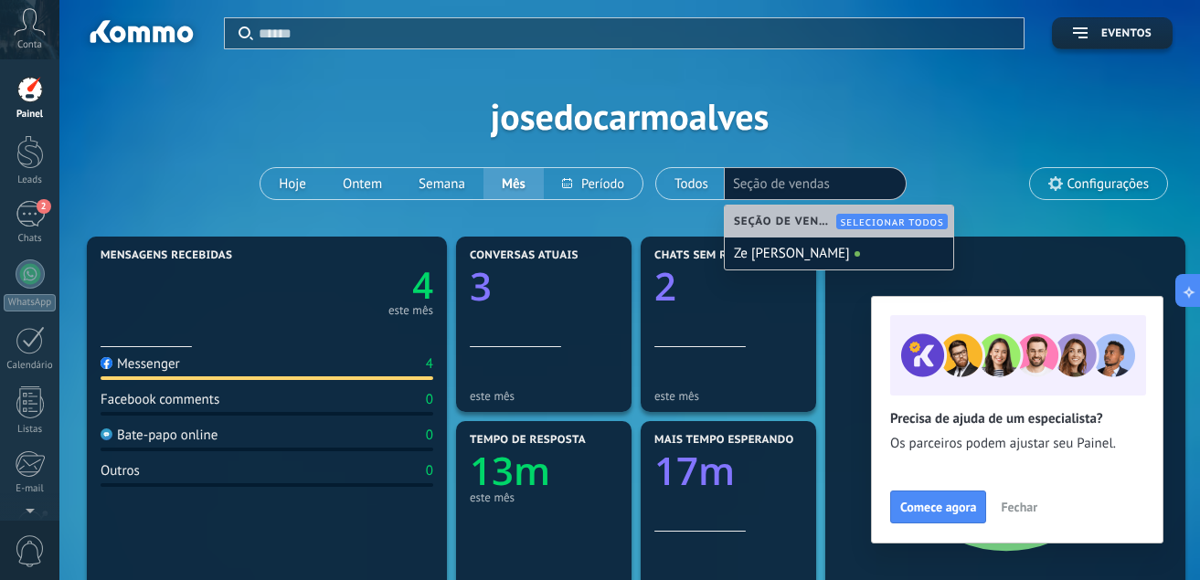
click at [885, 221] on span "Selecionar todos" at bounding box center [892, 223] width 103 height 12
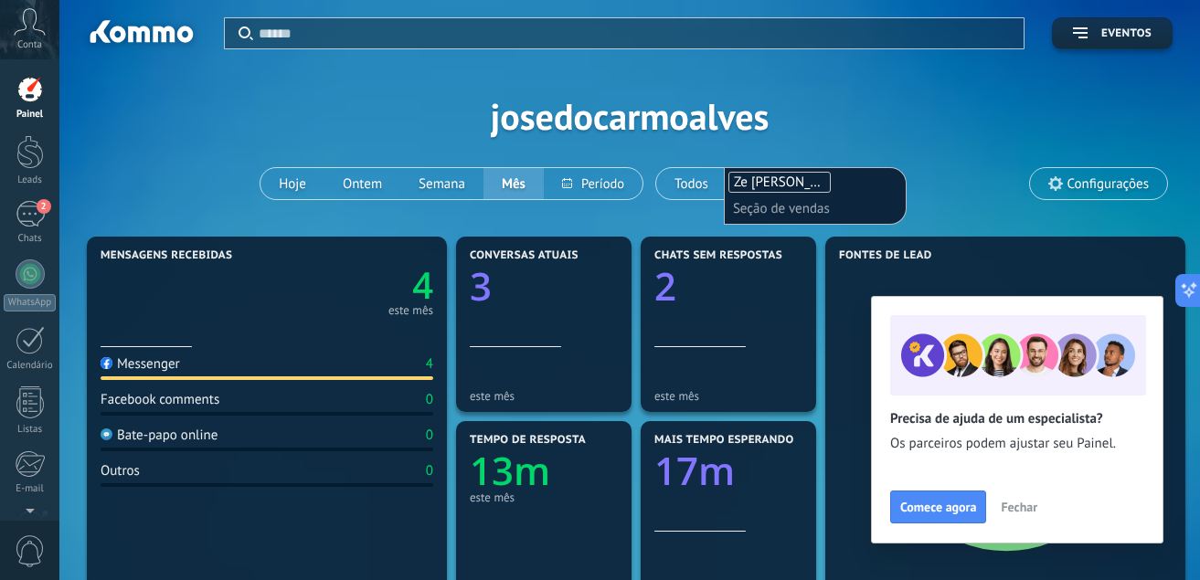
click at [832, 206] on li "Seção de vendas" at bounding box center [815, 209] width 164 height 26
click at [809, 177] on span "Ze [PERSON_NAME]" at bounding box center [792, 182] width 116 height 17
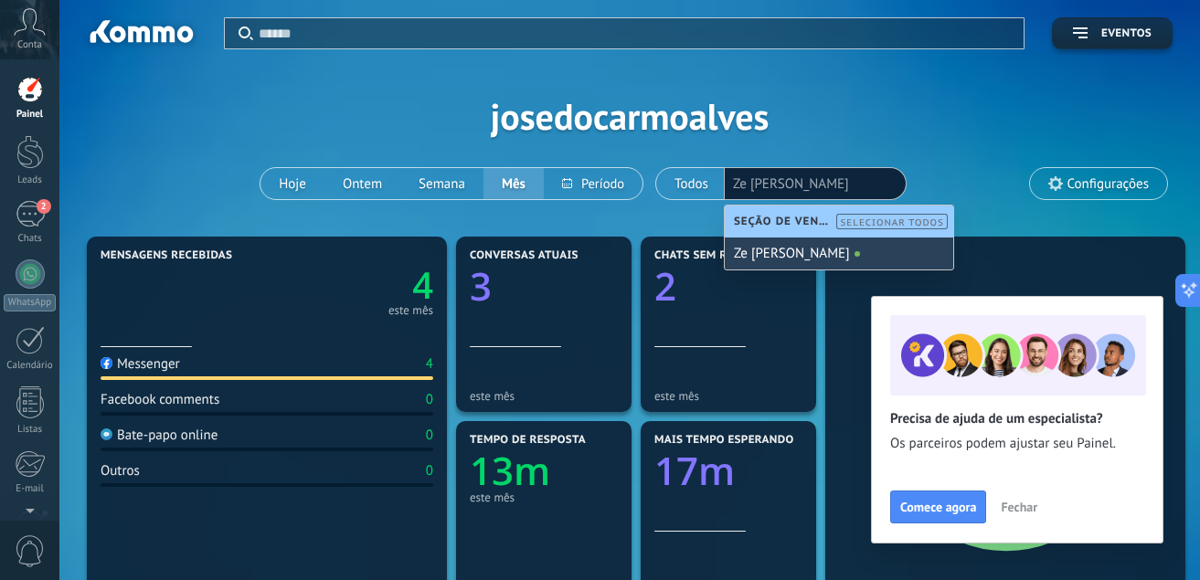
click at [814, 254] on div "Ze [PERSON_NAME]" at bounding box center [838, 254] width 228 height 32
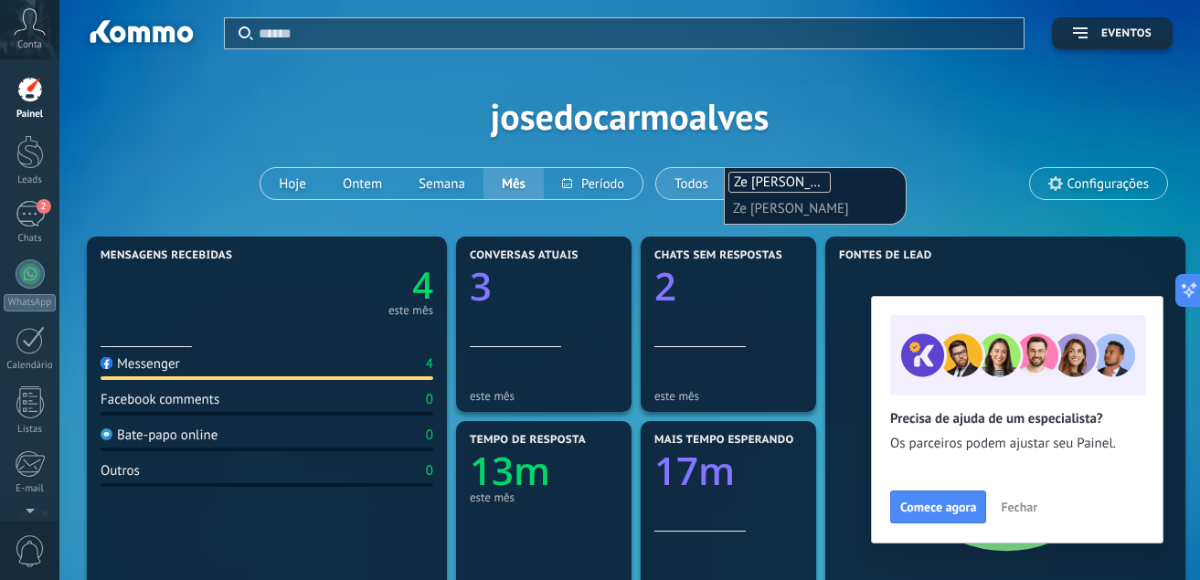
click at [691, 179] on button "Todos" at bounding box center [691, 183] width 70 height 31
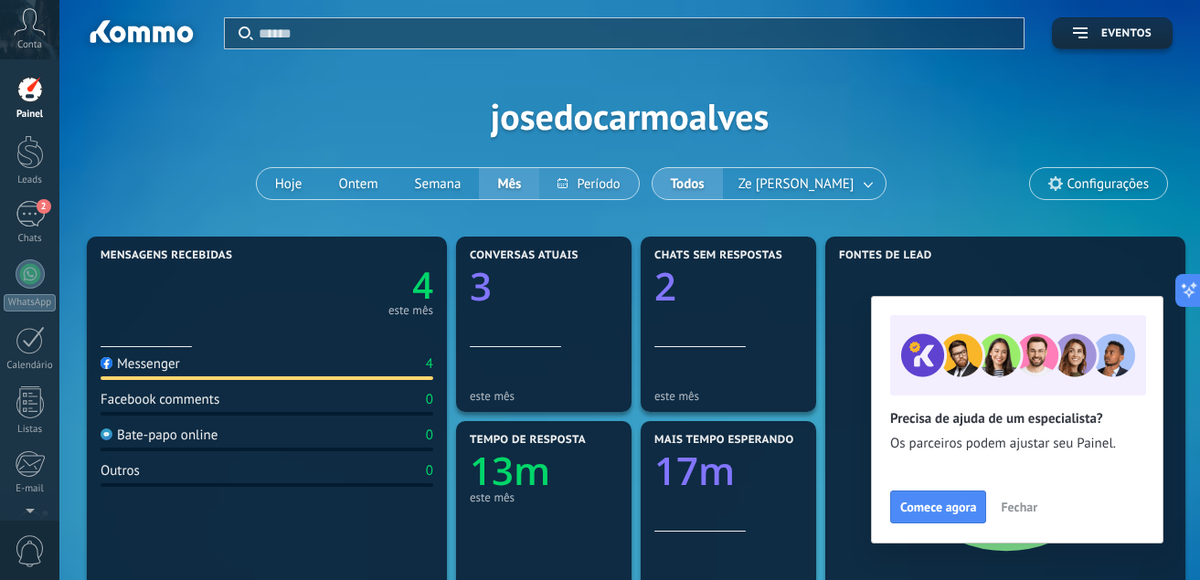
click at [610, 181] on button at bounding box center [588, 183] width 99 height 31
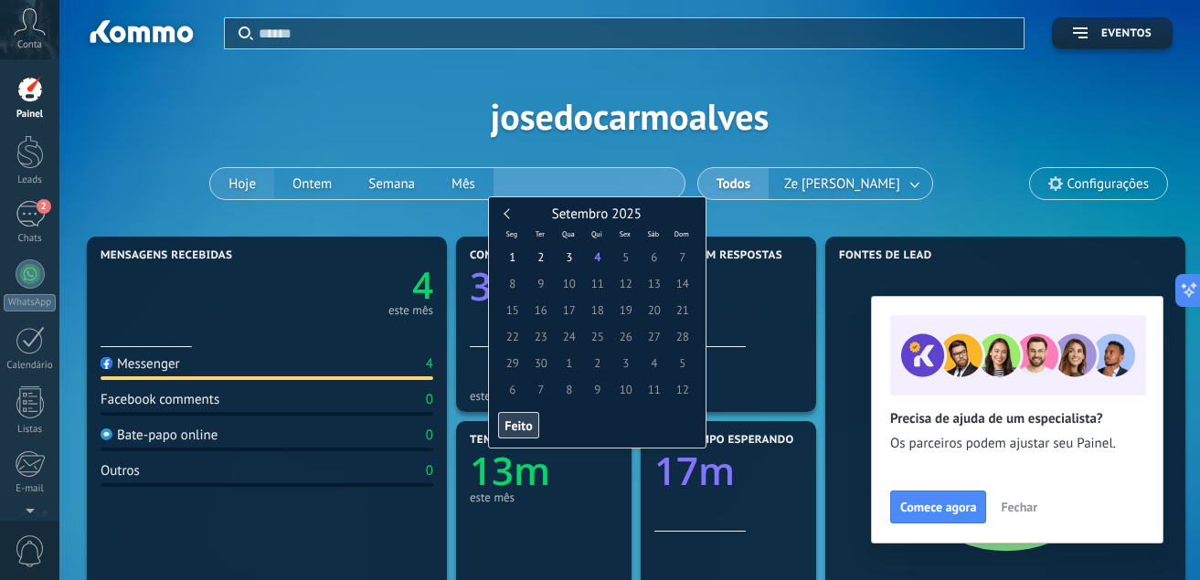
click at [256, 185] on div "Aplicar Eventos josedocarmoalves Hoje Ontem Semana Mês Todos Ze Carmo Alves Con…" at bounding box center [629, 116] width 1085 height 232
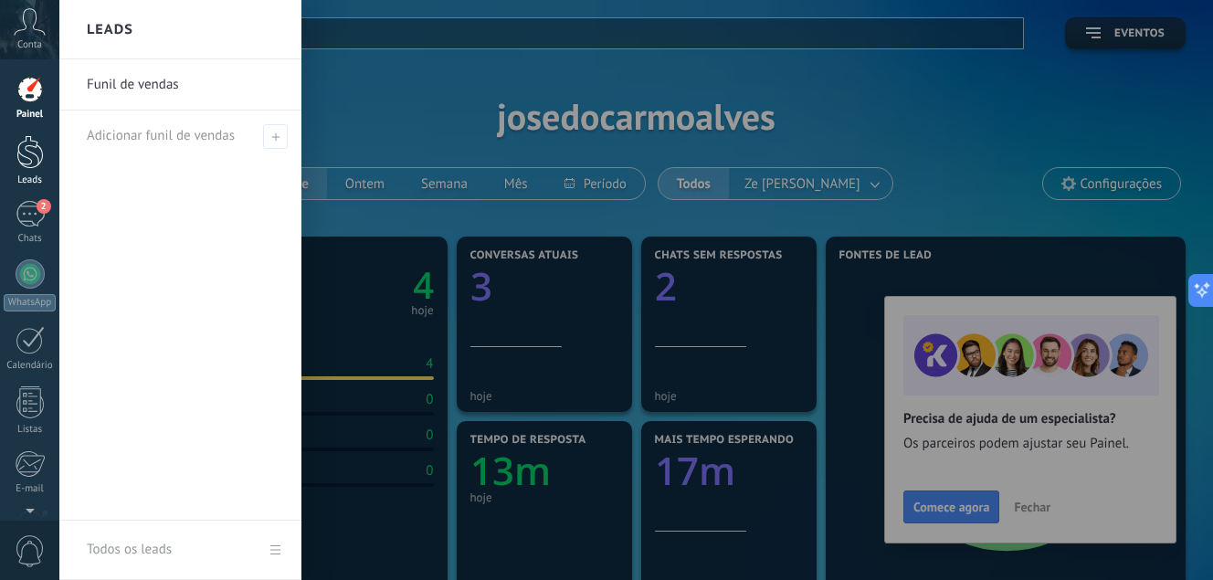
click at [25, 151] on div at bounding box center [29, 152] width 27 height 34
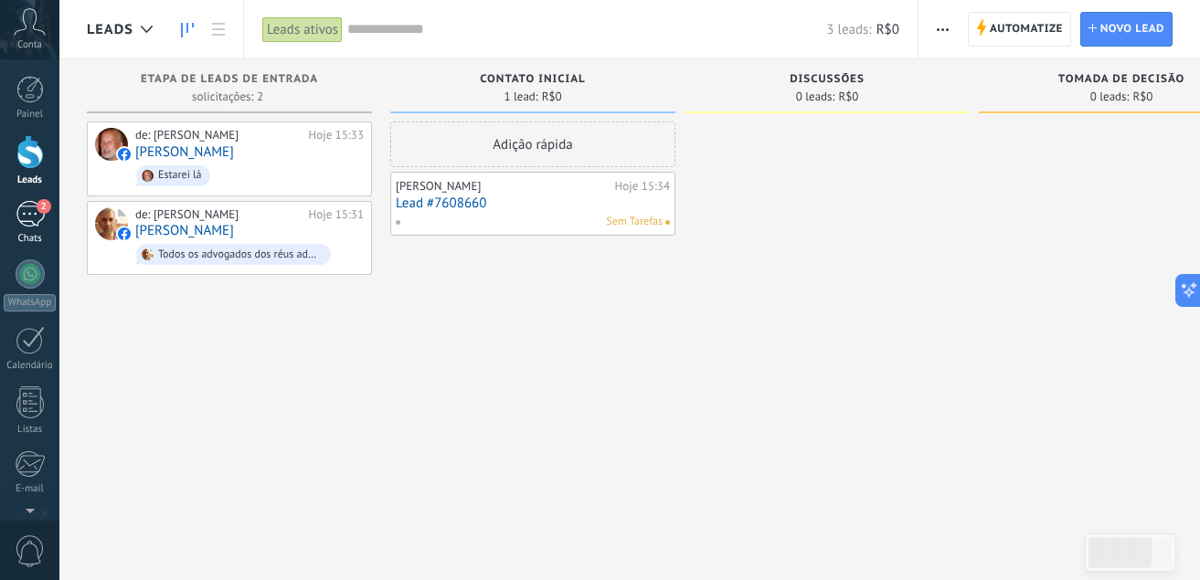
click at [28, 217] on div "2" at bounding box center [30, 214] width 29 height 26
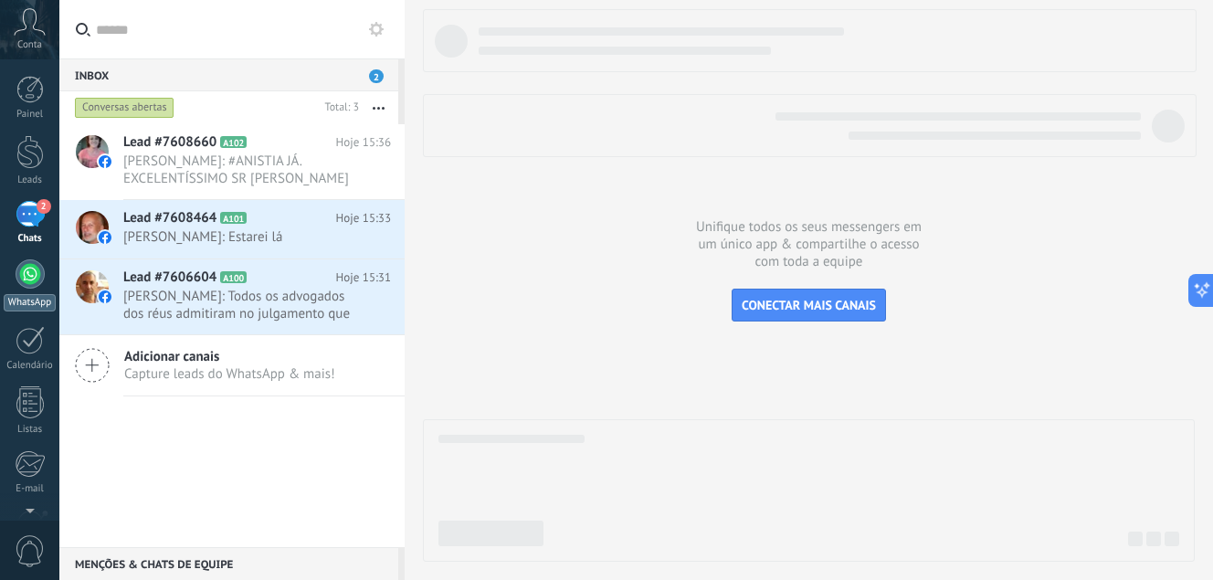
click at [33, 280] on div at bounding box center [30, 273] width 29 height 29
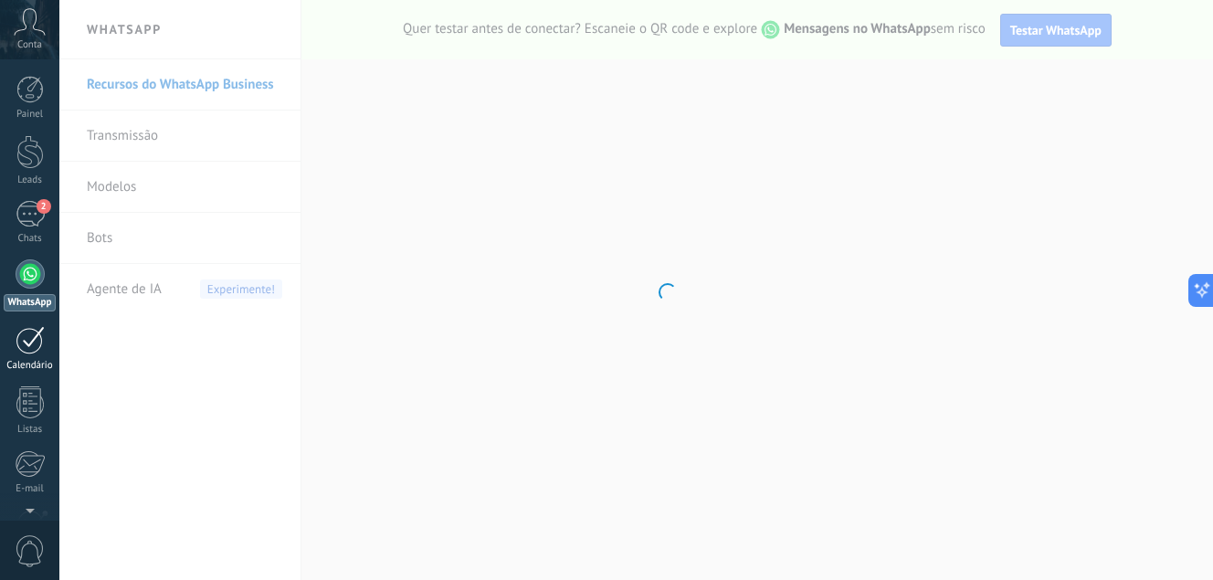
click at [27, 344] on div at bounding box center [30, 340] width 29 height 28
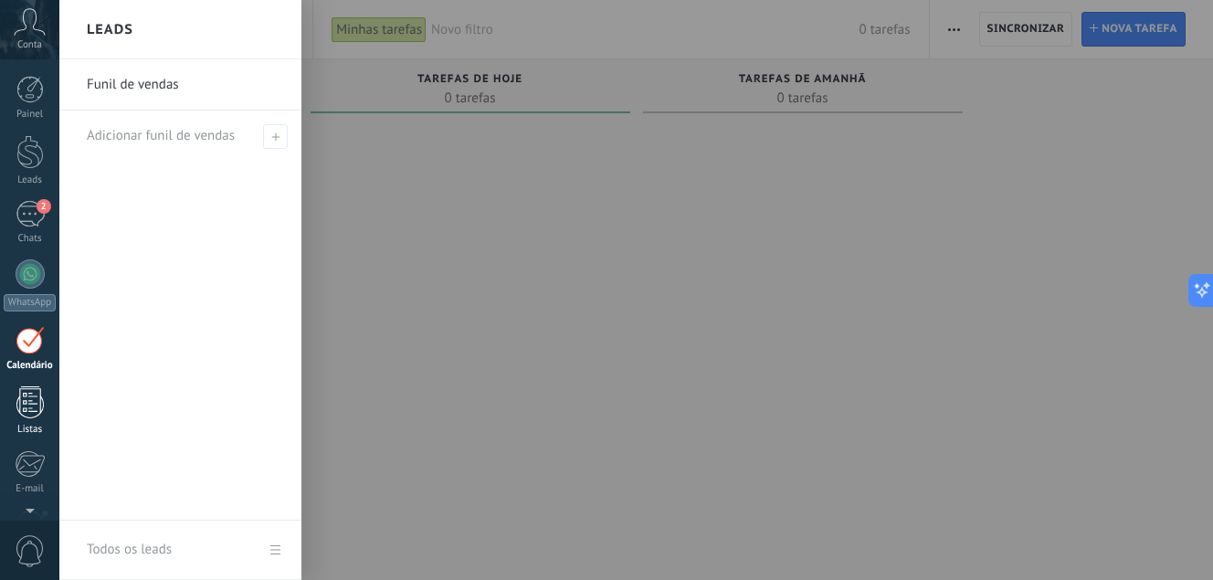
click at [29, 406] on div at bounding box center [29, 402] width 27 height 32
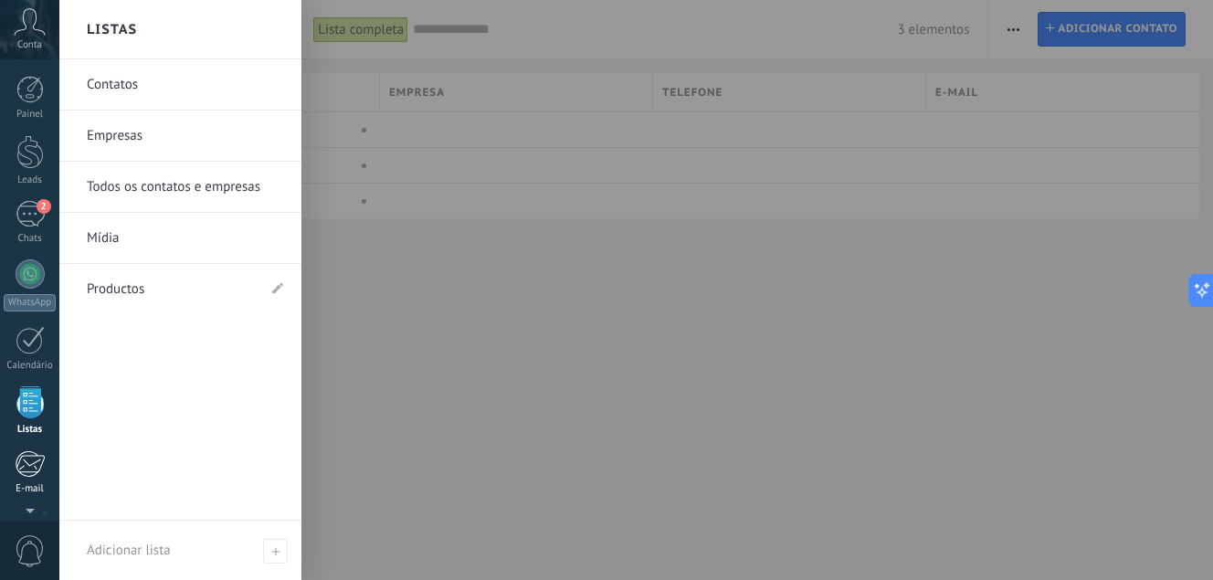
click at [29, 459] on div at bounding box center [30, 463] width 30 height 27
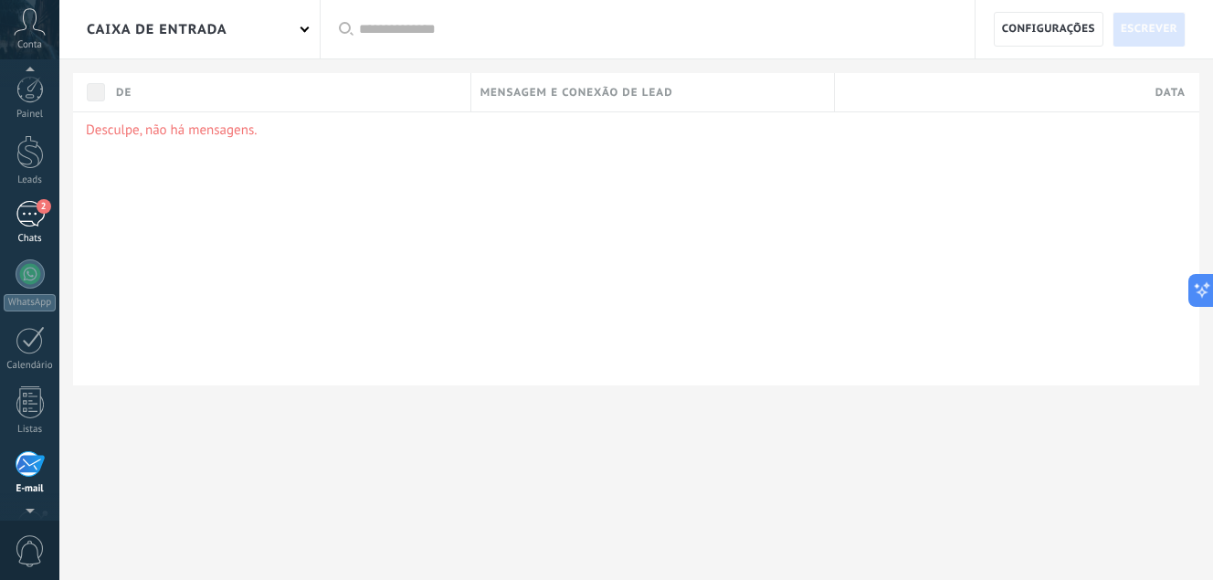
click at [31, 209] on div "2" at bounding box center [30, 214] width 29 height 26
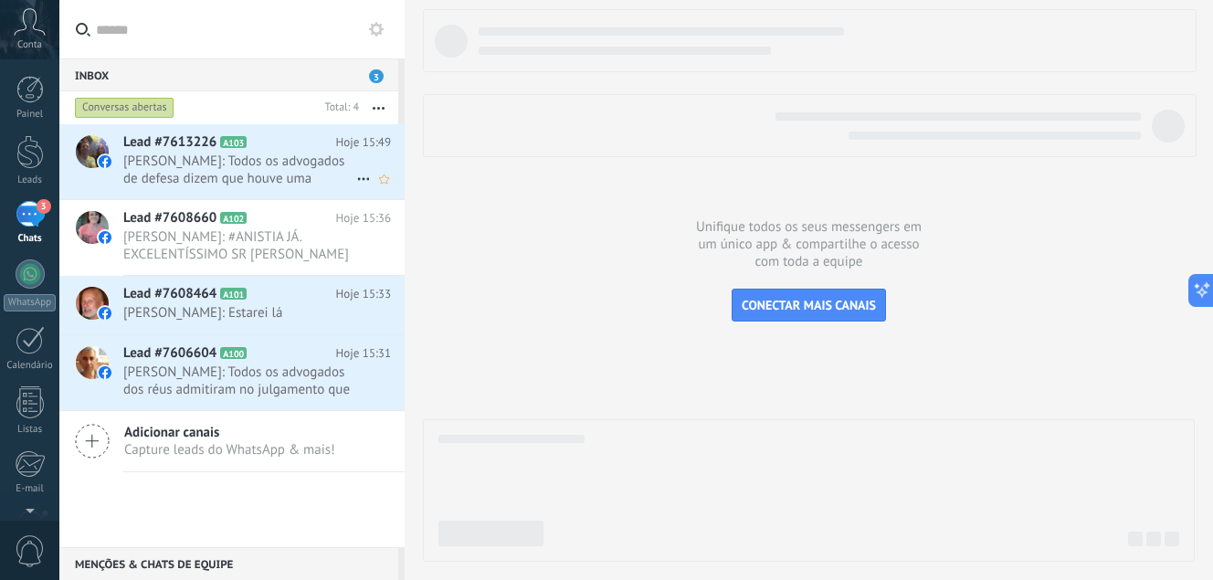
click at [246, 166] on span "Marcelo Kieling: Todos os advogados de defesa dizem que houve uma tentativa de …" at bounding box center [239, 170] width 233 height 35
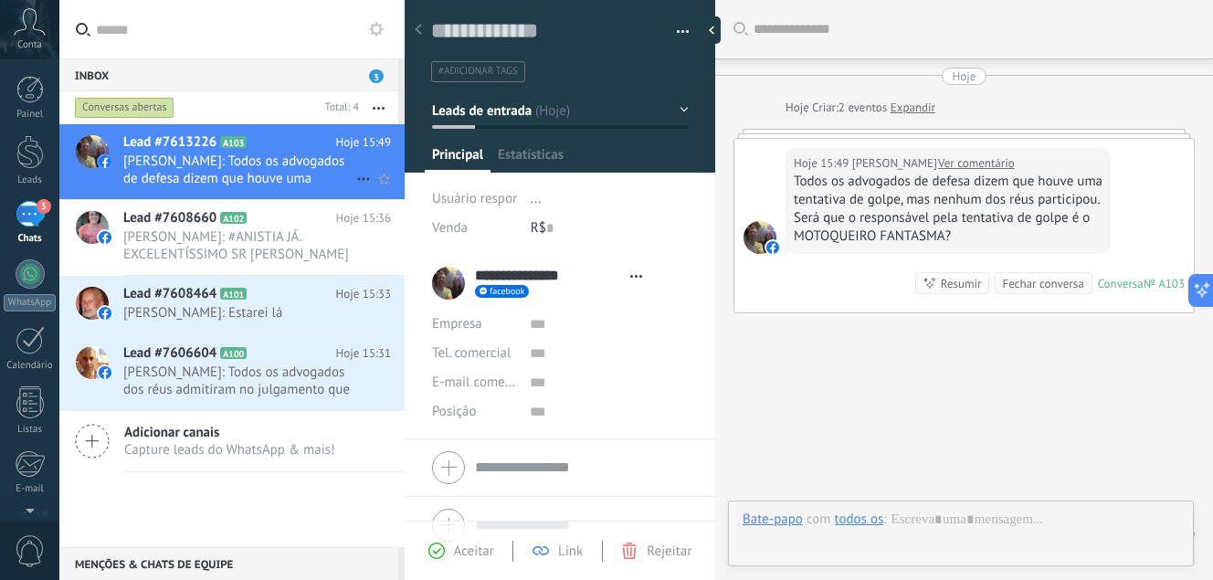
type textarea "**********"
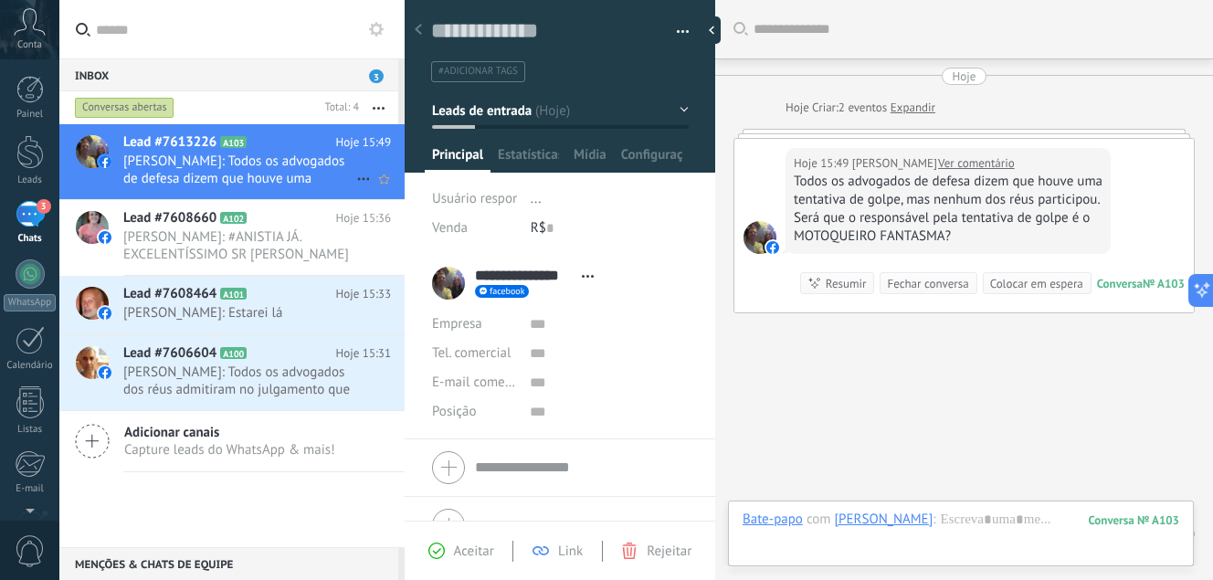
scroll to position [27, 0]
